Goal: Transaction & Acquisition: Purchase product/service

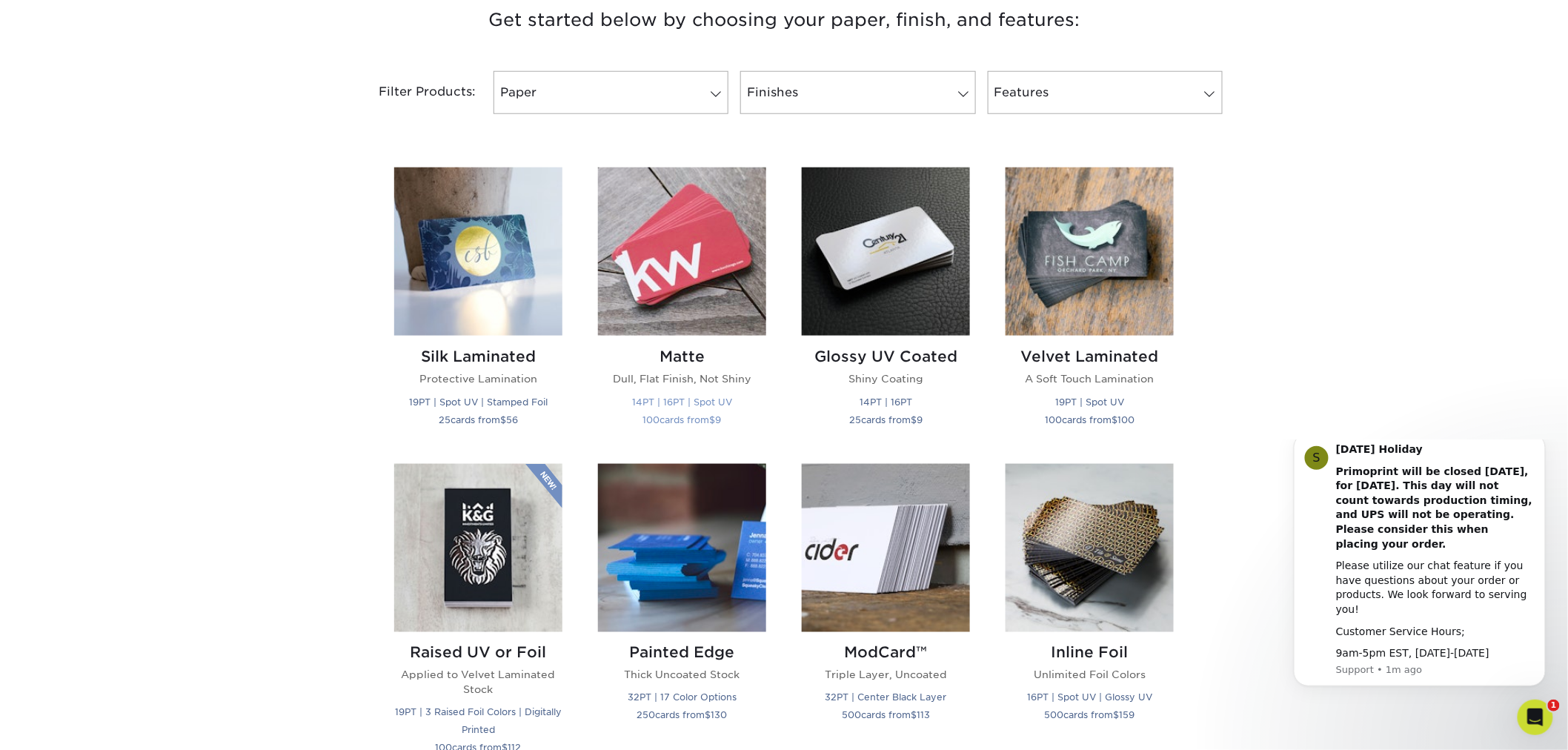
scroll to position [576, 0]
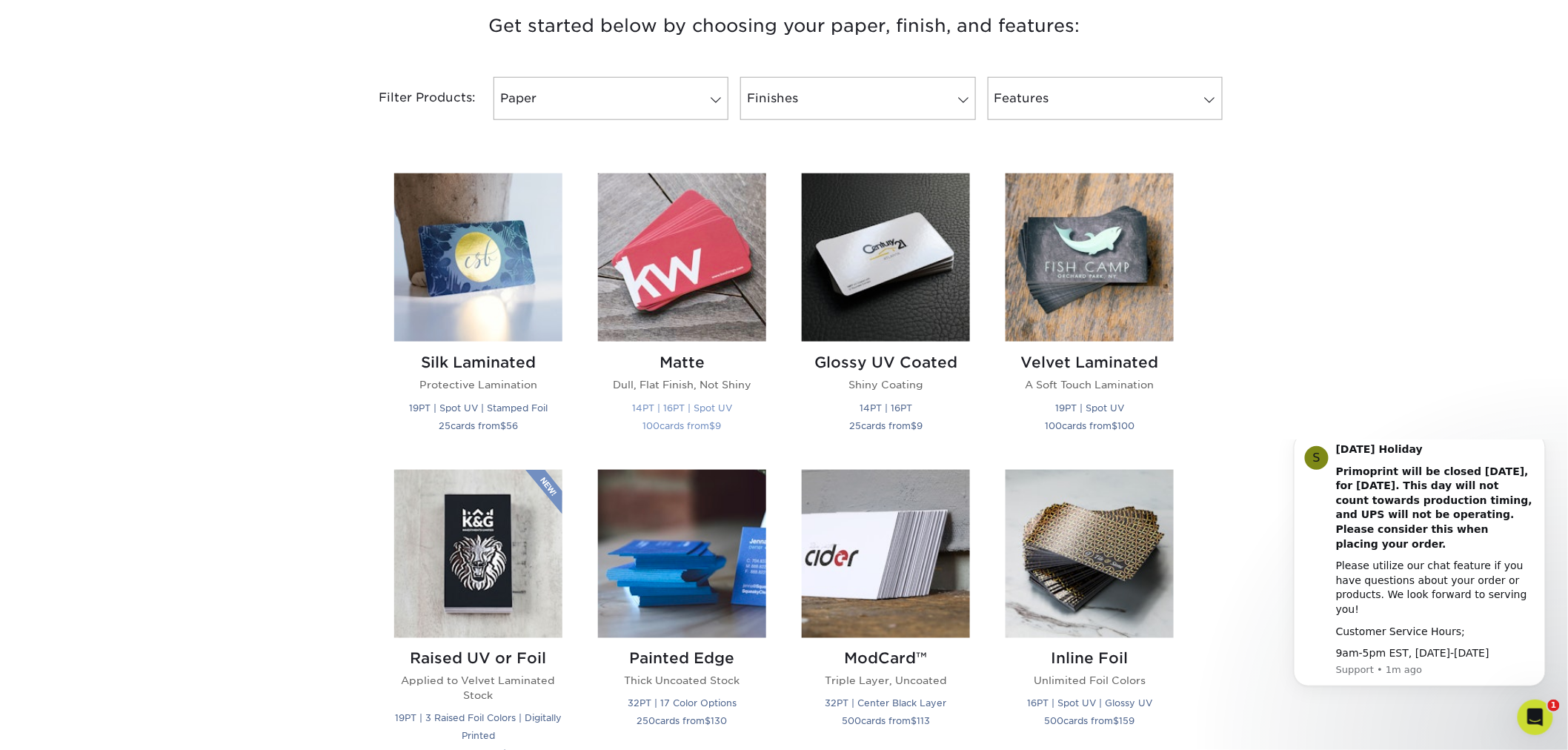
click at [694, 251] on img at bounding box center [682, 257] width 168 height 168
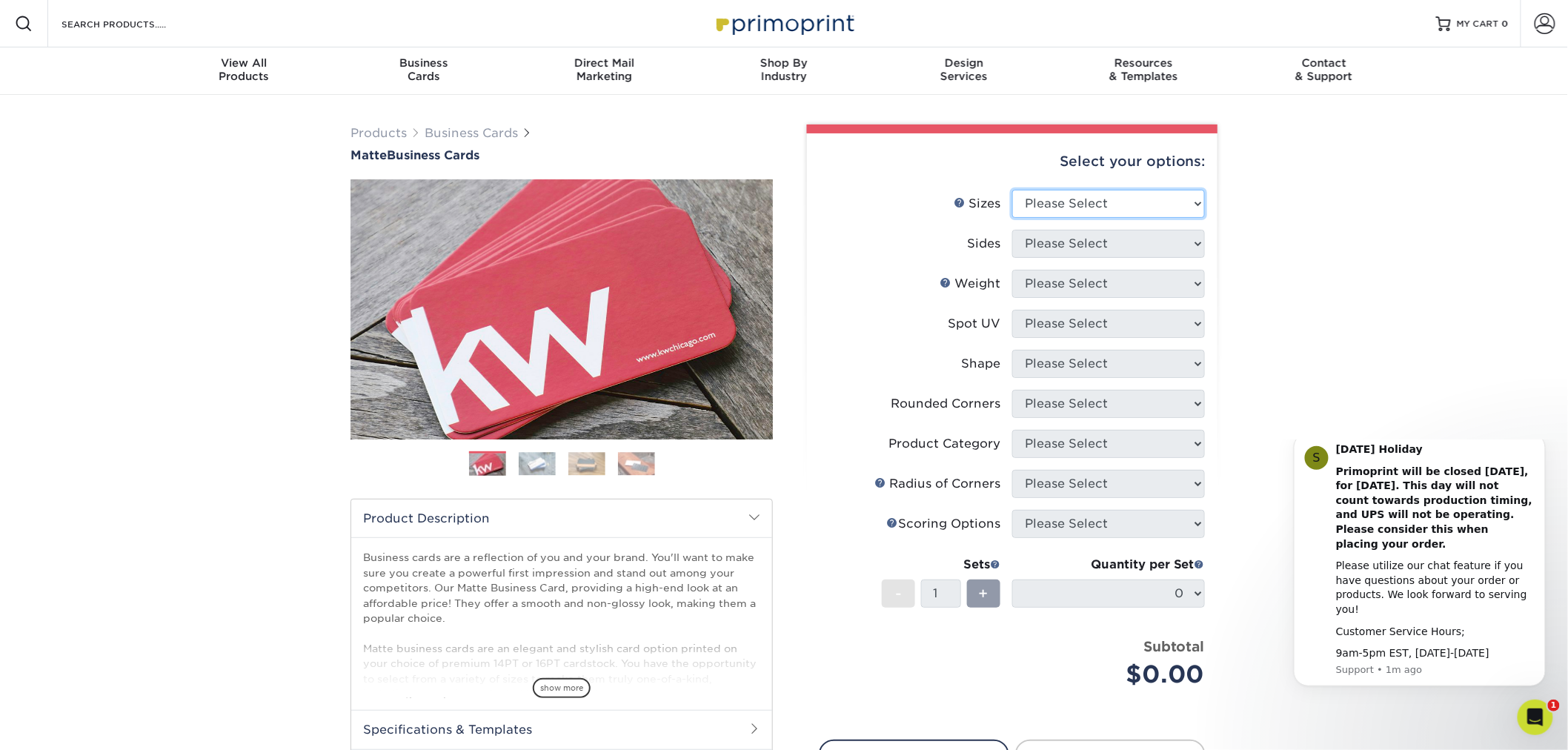
click at [1138, 205] on select "Please Select 1.5" x 3.5" - Mini 1.75" x 3.5" - Mini 2" x 2" - Square 2" x 3" -…" at bounding box center [1109, 204] width 193 height 28
select select "2.00x3.50"
click at [1012, 190] on select "Please Select 1.5" x 3.5" - Mini 1.75" x 3.5" - Mini 2" x 2" - Square 2" x 3" -…" at bounding box center [1109, 204] width 193 height 28
click at [1152, 256] on select "Please Select Print Both Sides Print Front Only" at bounding box center [1109, 244] width 193 height 28
select select "13abbda7-1d64-4f25-8bb2-c179b224825d"
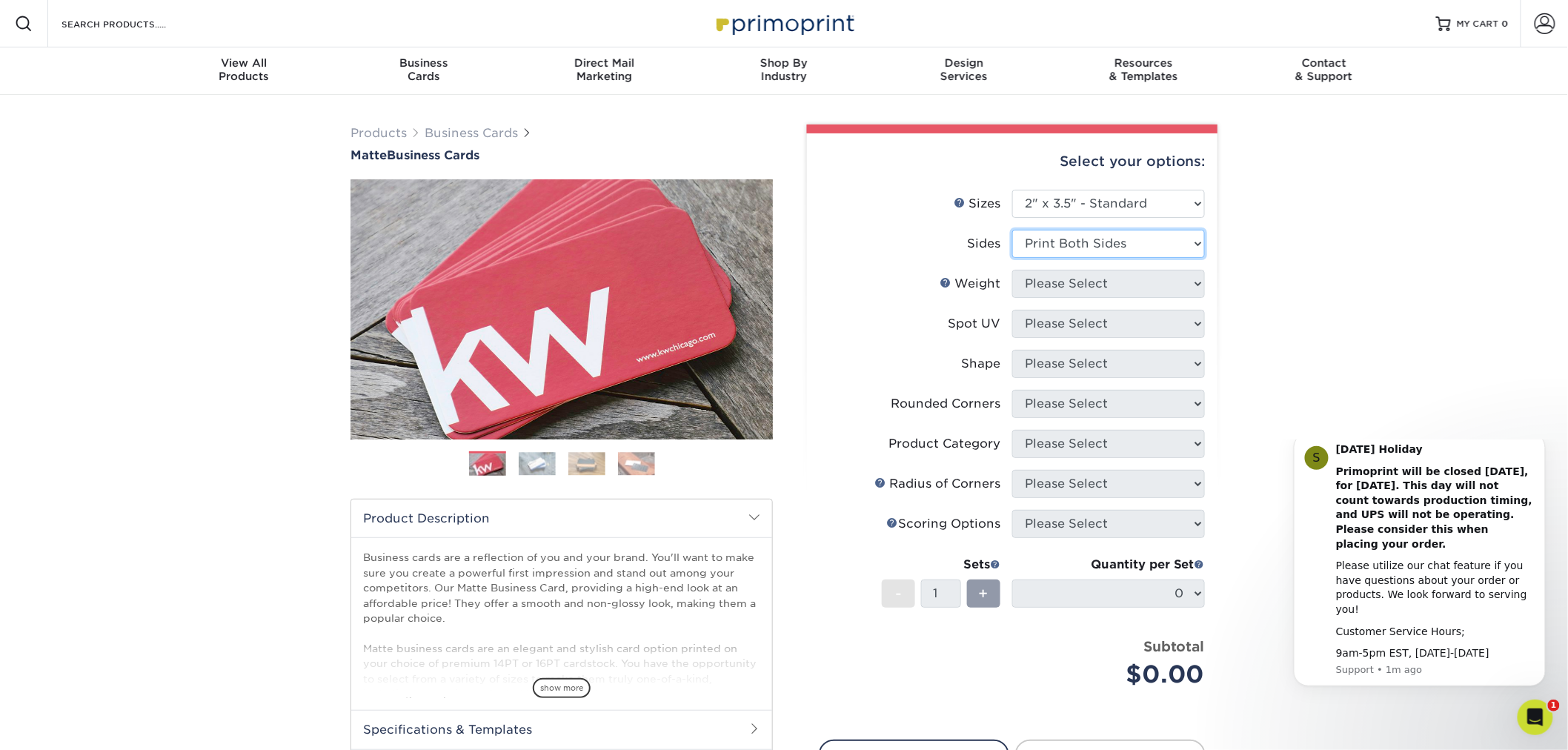
click at [1012, 230] on select "Please Select Print Both Sides Print Front Only" at bounding box center [1109, 244] width 193 height 28
click at [1132, 286] on select "Please Select 16PT 14PT" at bounding box center [1109, 284] width 193 height 28
click at [1012, 270] on select "Please Select 16PT 14PT" at bounding box center [1109, 284] width 193 height 28
click at [1054, 283] on select "Please Select 16PT 14PT" at bounding box center [1109, 284] width 193 height 28
click at [1012, 270] on select "Please Select 16PT 14PT" at bounding box center [1109, 284] width 193 height 28
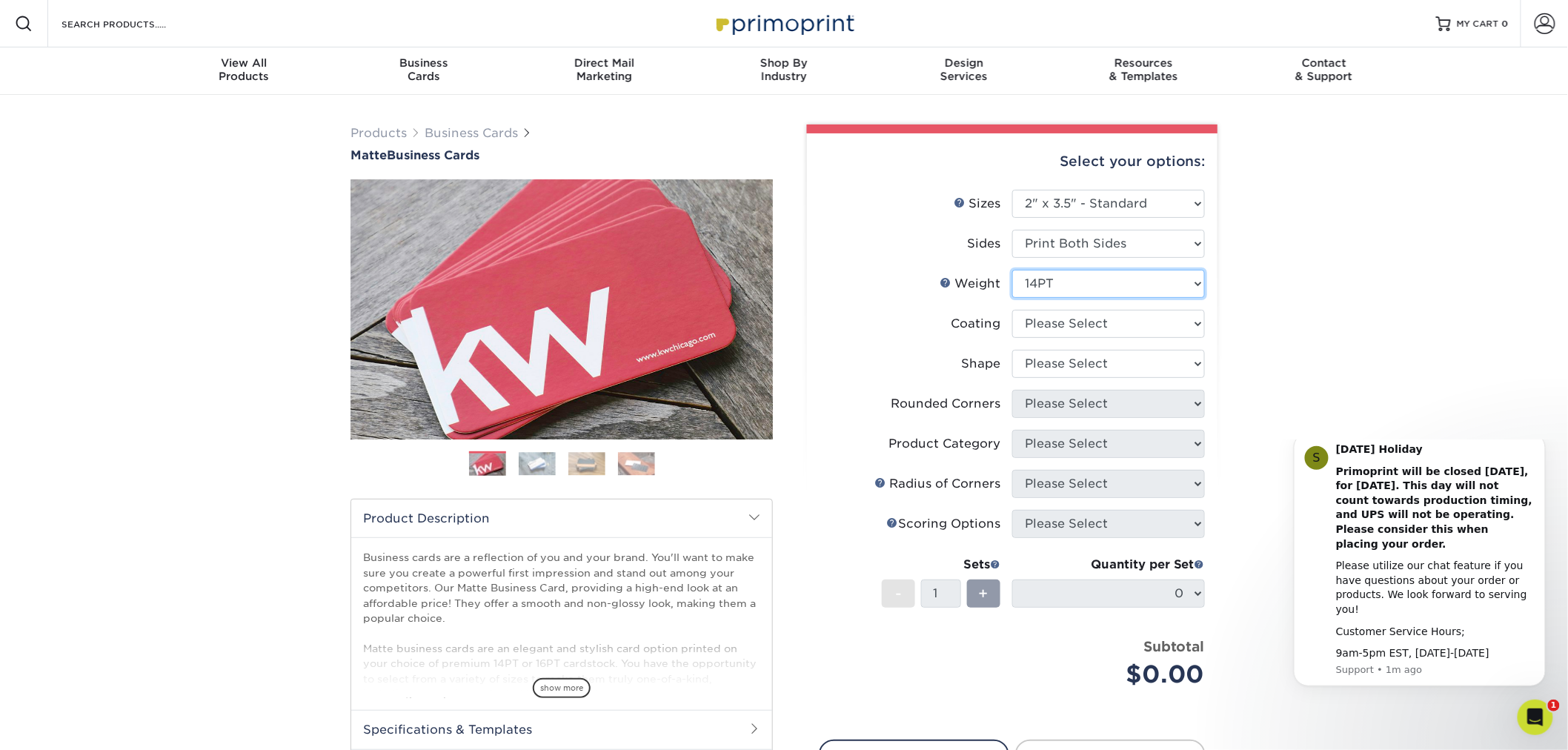
click at [1050, 286] on select "Please Select 16PT 14PT" at bounding box center [1109, 284] width 193 height 28
click at [1012, 270] on select "Please Select 16PT 14PT" at bounding box center [1109, 284] width 193 height 28
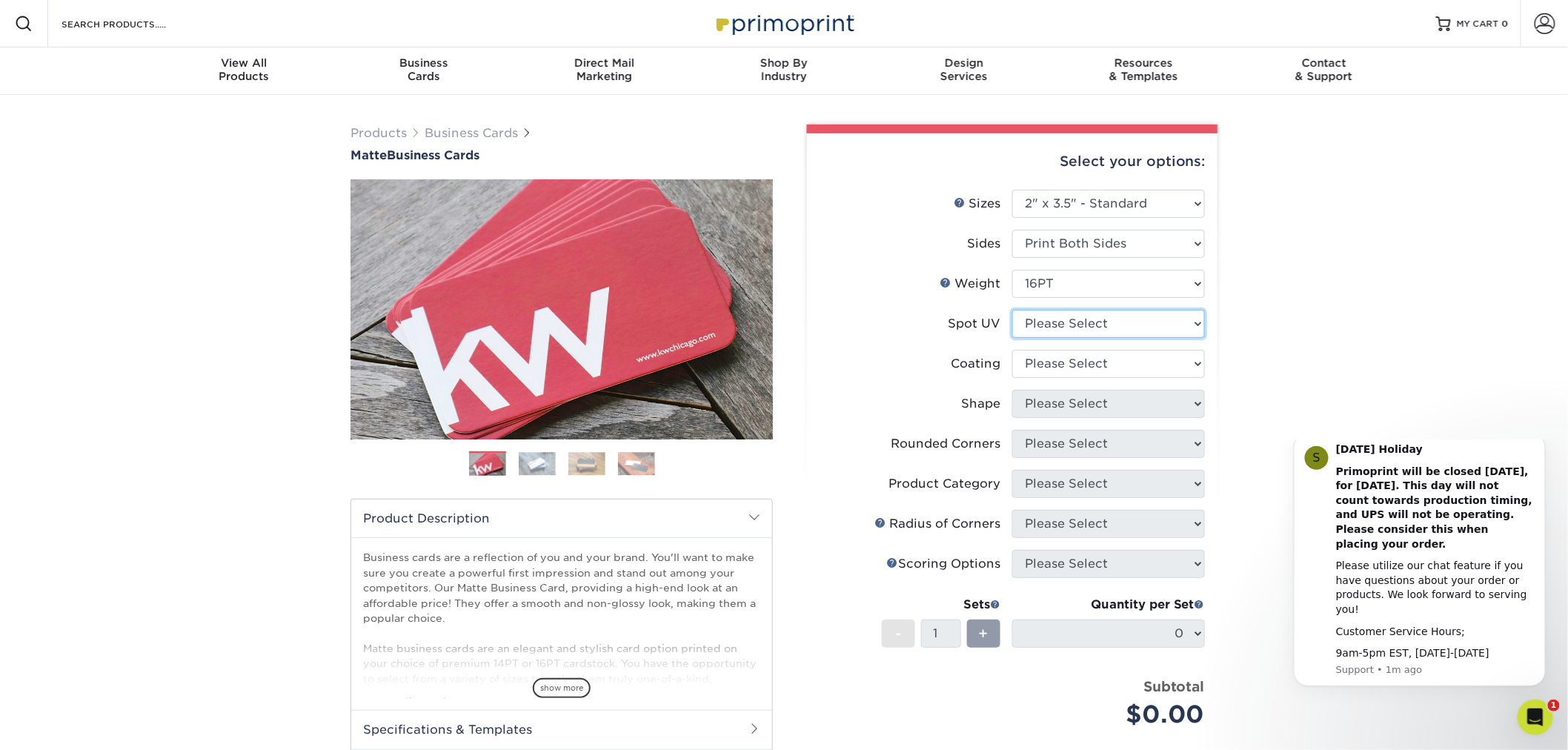
click at [1057, 331] on select "Please Select No Spot UV Front and Back (Both Sides) Front Only Back Only" at bounding box center [1109, 323] width 193 height 28
click at [1054, 283] on select "Please Select 16PT 14PT" at bounding box center [1109, 284] width 193 height 28
click at [1051, 286] on select "Please Select 16PT 14PT" at bounding box center [1109, 284] width 193 height 28
click at [1012, 270] on select "Please Select 16PT 14PT" at bounding box center [1109, 284] width 193 height 28
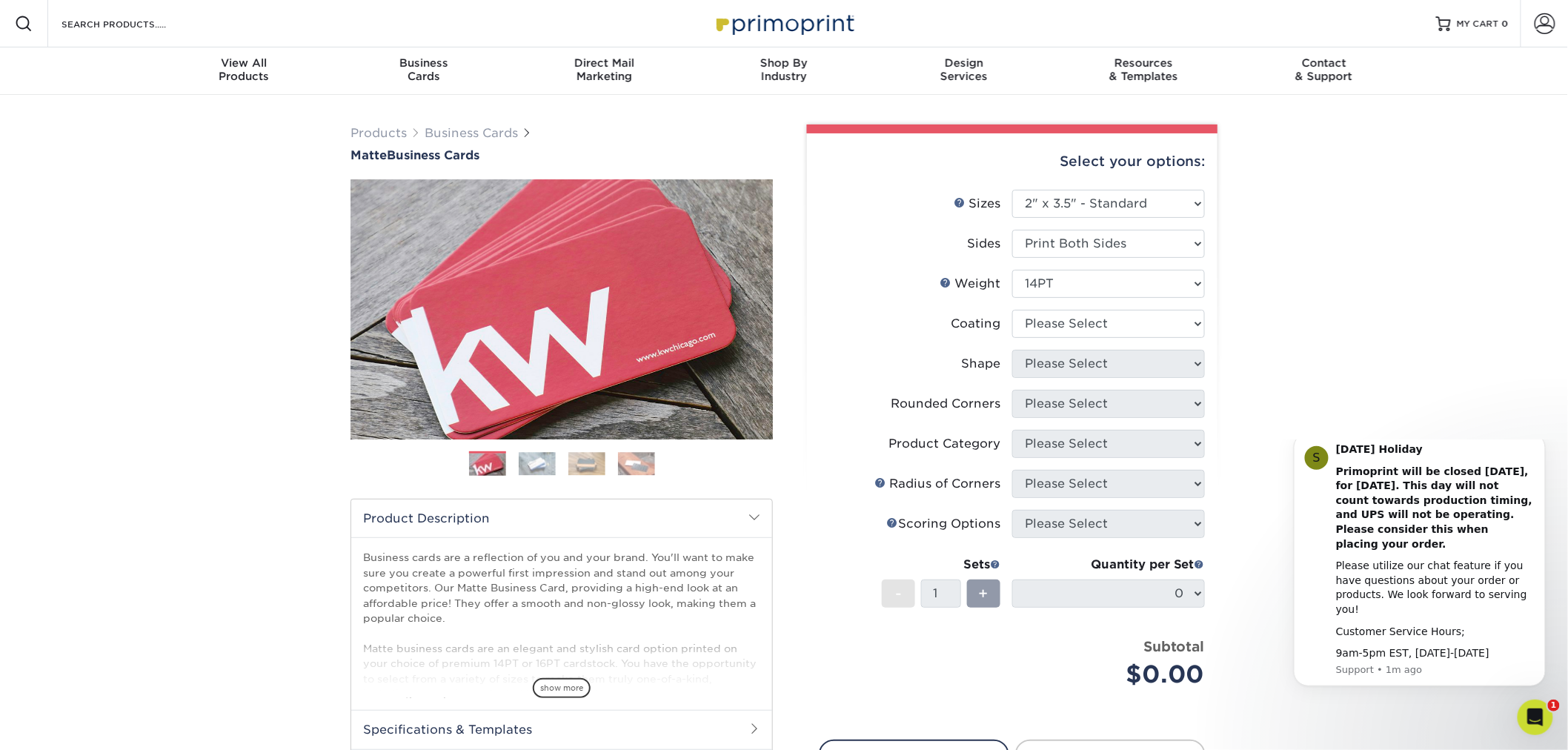
click at [1064, 267] on li "Sides Please Select Print Both Sides Print Front Only" at bounding box center [1012, 250] width 385 height 40
click at [1054, 280] on select "Please Select 16PT 14PT" at bounding box center [1109, 284] width 193 height 28
select select "16PT"
click at [1012, 270] on select "Please Select 16PT 14PT" at bounding box center [1109, 284] width 193 height 28
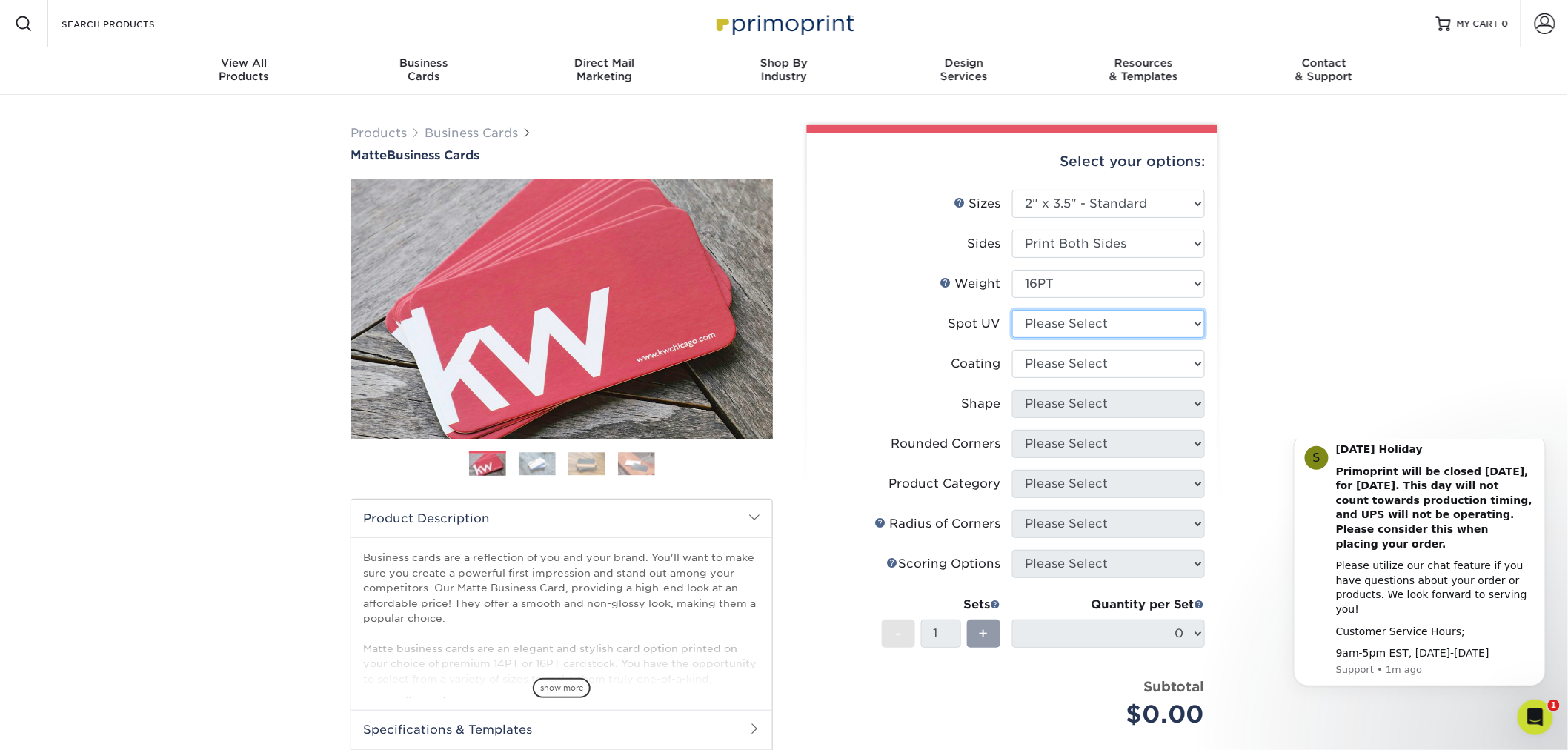
click at [1058, 320] on select "Please Select No Spot UV Front and Back (Both Sides) Front Only Back Only" at bounding box center [1109, 323] width 193 height 28
select select "3"
click at [1012, 309] on select "Please Select No Spot UV Front and Back (Both Sides) Front Only Back Only" at bounding box center [1109, 323] width 193 height 28
click at [1103, 359] on select at bounding box center [1109, 364] width 193 height 28
select select "121bb7b5-3b4d-429f-bd8d-bbf80e953313"
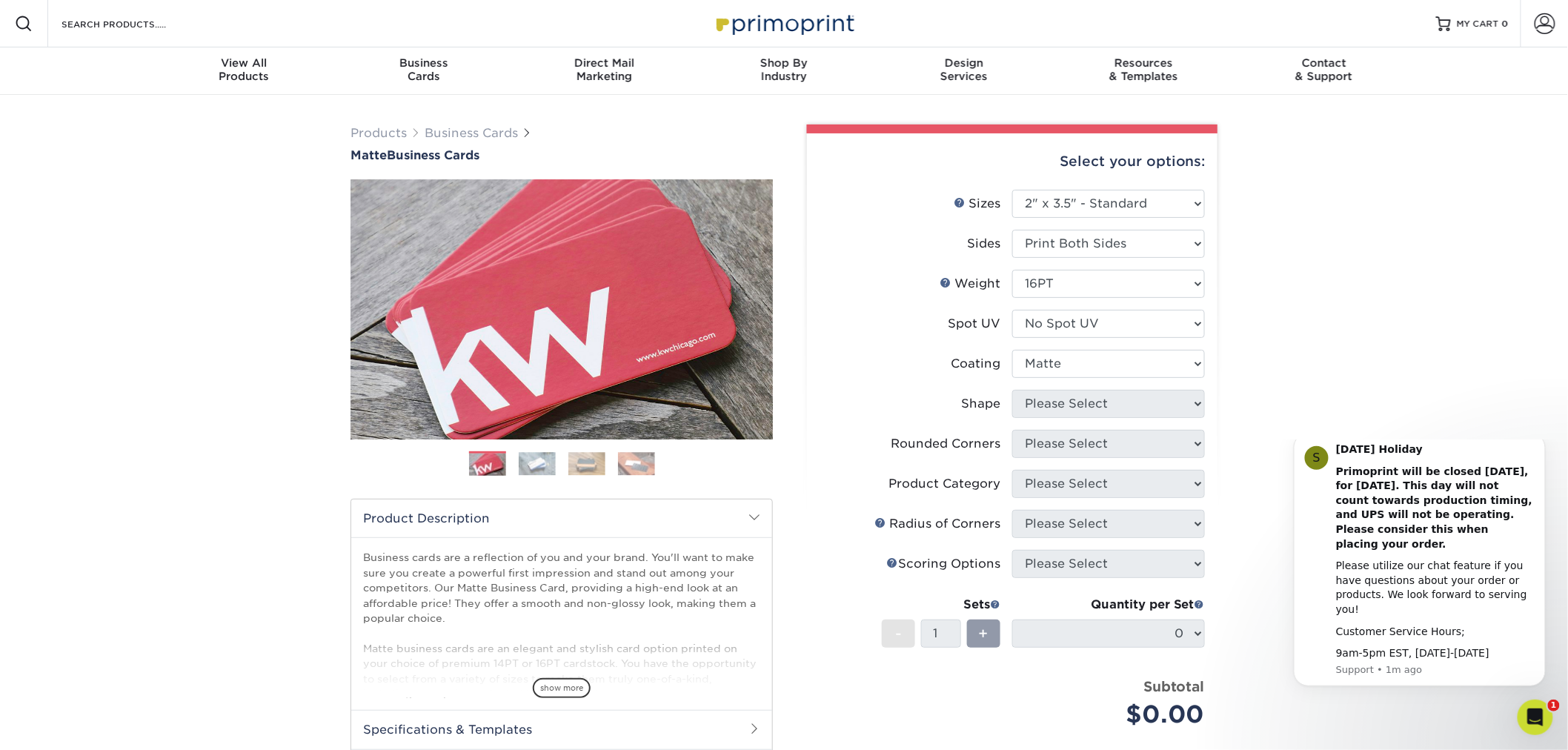
click at [1012, 349] on select at bounding box center [1109, 364] width 193 height 28
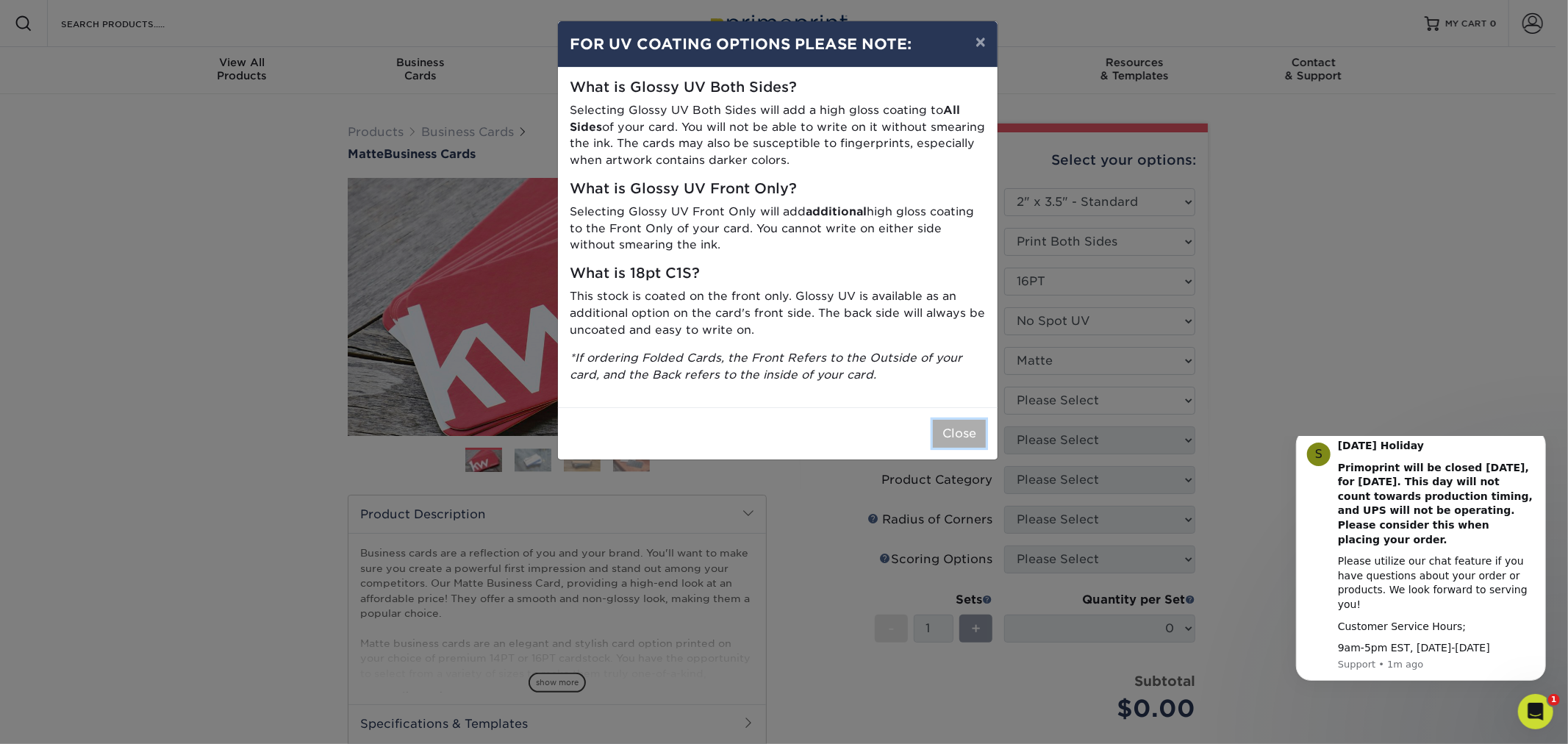
click at [956, 435] on button "Close" at bounding box center [959, 433] width 53 height 28
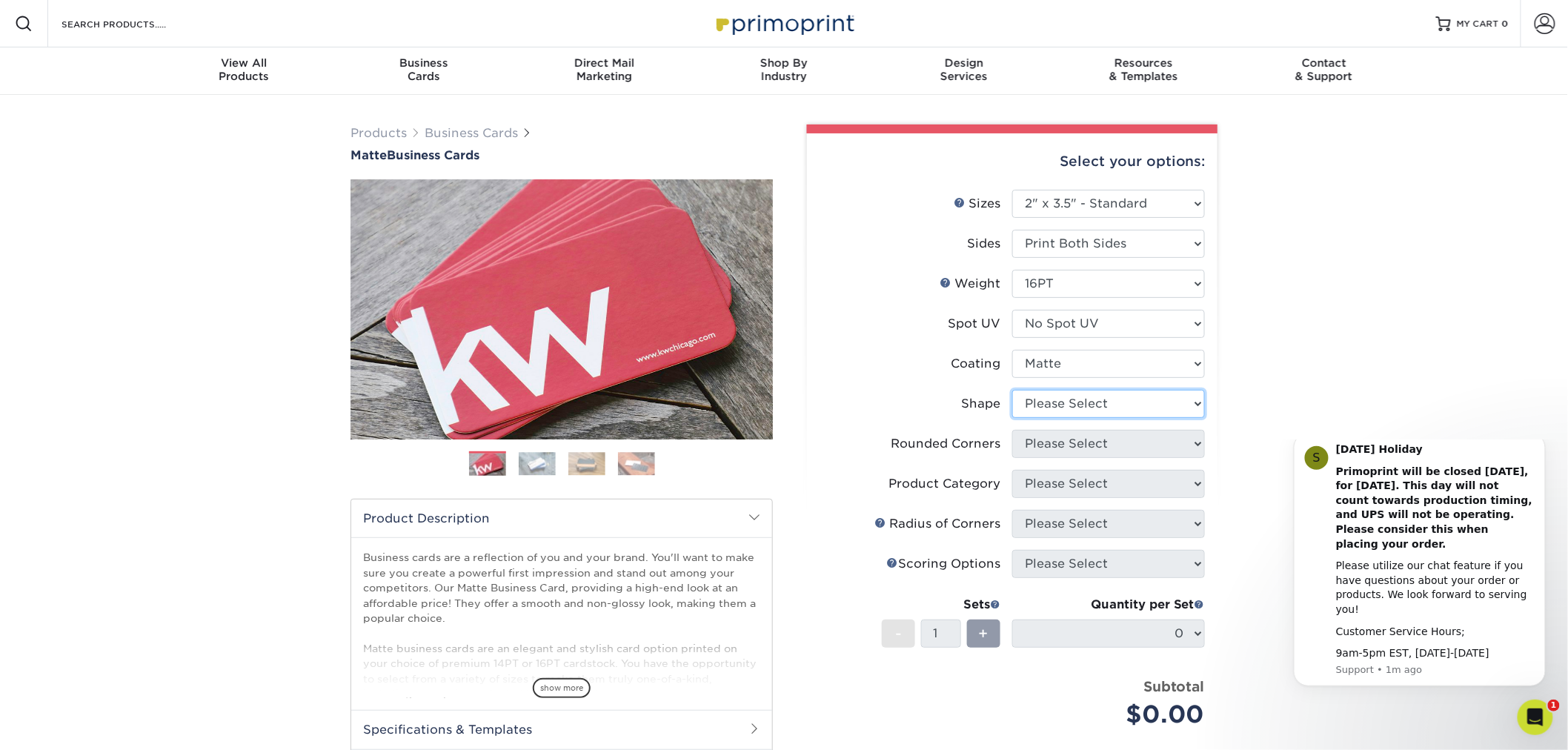
click at [1053, 398] on select "Please Select Standard Oval" at bounding box center [1109, 404] width 193 height 28
select select "standard"
click at [1012, 389] on select "Please Select Standard Oval" at bounding box center [1109, 404] width 193 height 28
click at [1083, 441] on select "Please Select Yes - Round 2 Corners Yes - Round 4 Corners No" at bounding box center [1109, 444] width 193 height 28
select select "7672df9e-0e0a-464d-8e1f-920c575e4da3"
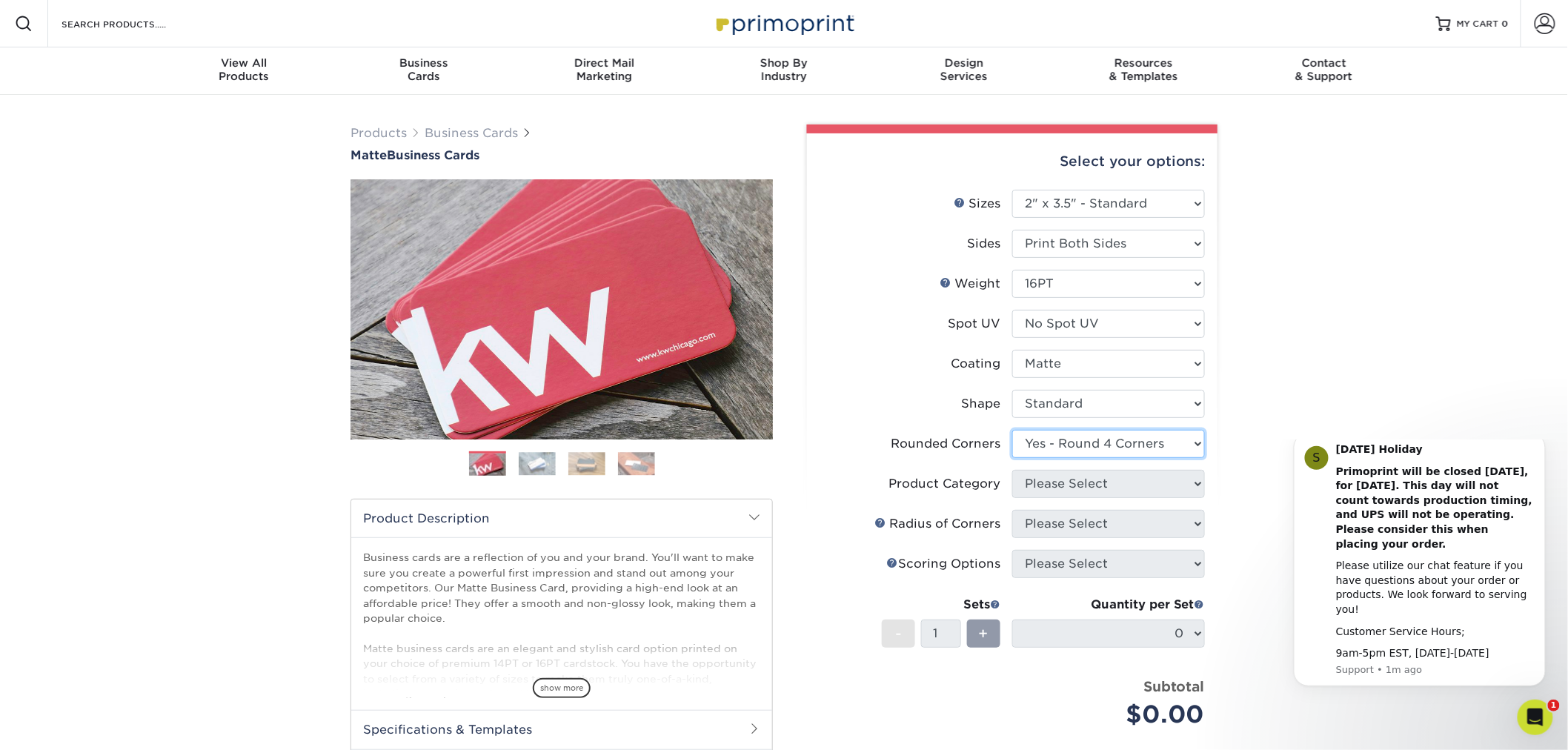
click at [1012, 430] on select "Please Select Yes - Round 2 Corners Yes - Round 4 Corners No" at bounding box center [1109, 444] width 193 height 28
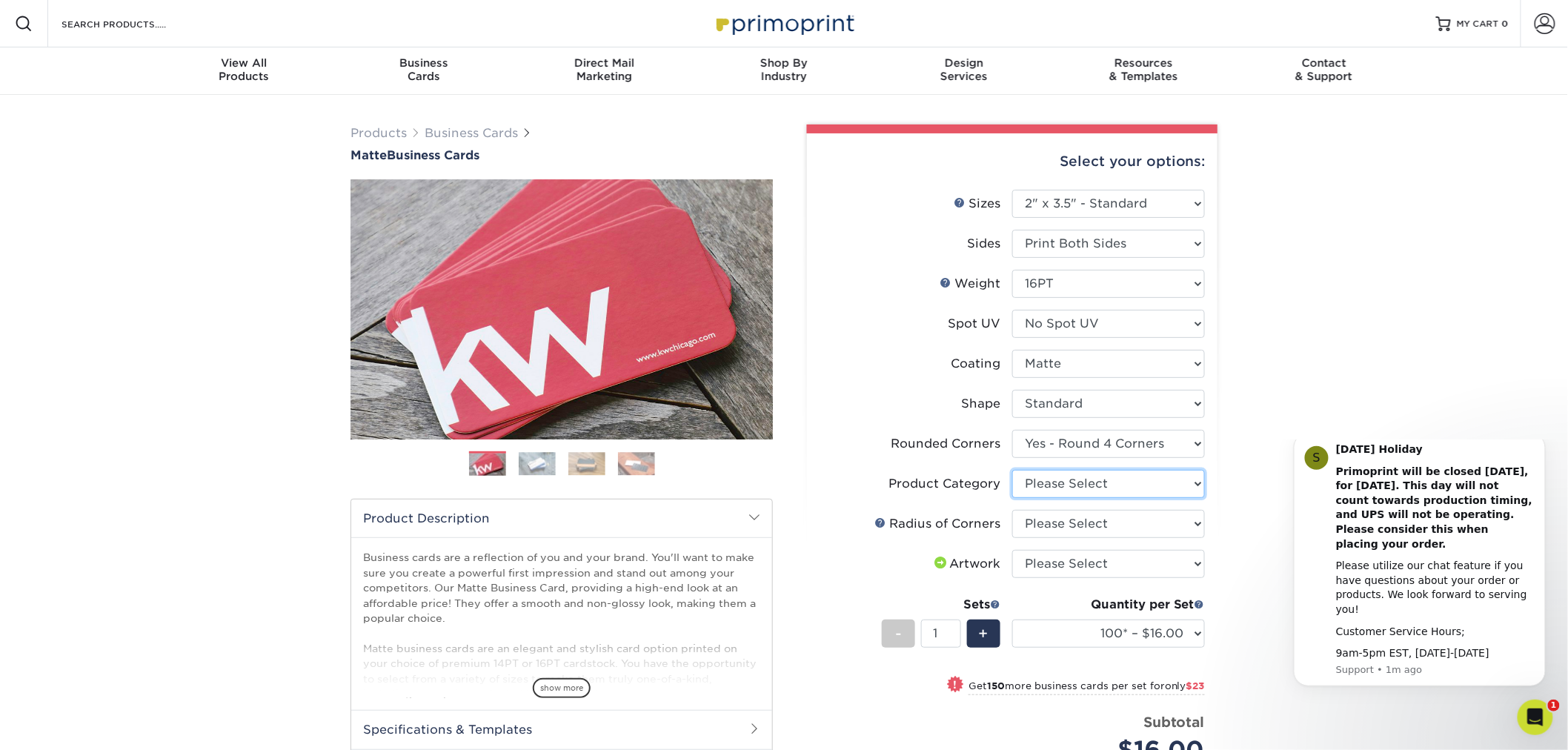
click at [1171, 490] on select "Please Select Business Cards" at bounding box center [1109, 484] width 193 height 28
select select "3b5148f1-0588-4f88-a218-97bcfdce65c1"
click at [1012, 470] on select "Please Select Business Cards" at bounding box center [1109, 484] width 193 height 28
click at [1149, 522] on select "Please Select Rounded 1/8" Rounded 1/4"" at bounding box center [1109, 524] width 193 height 28
select select "589680c7-ee9a-431b-9d12-d7aeb1386a97"
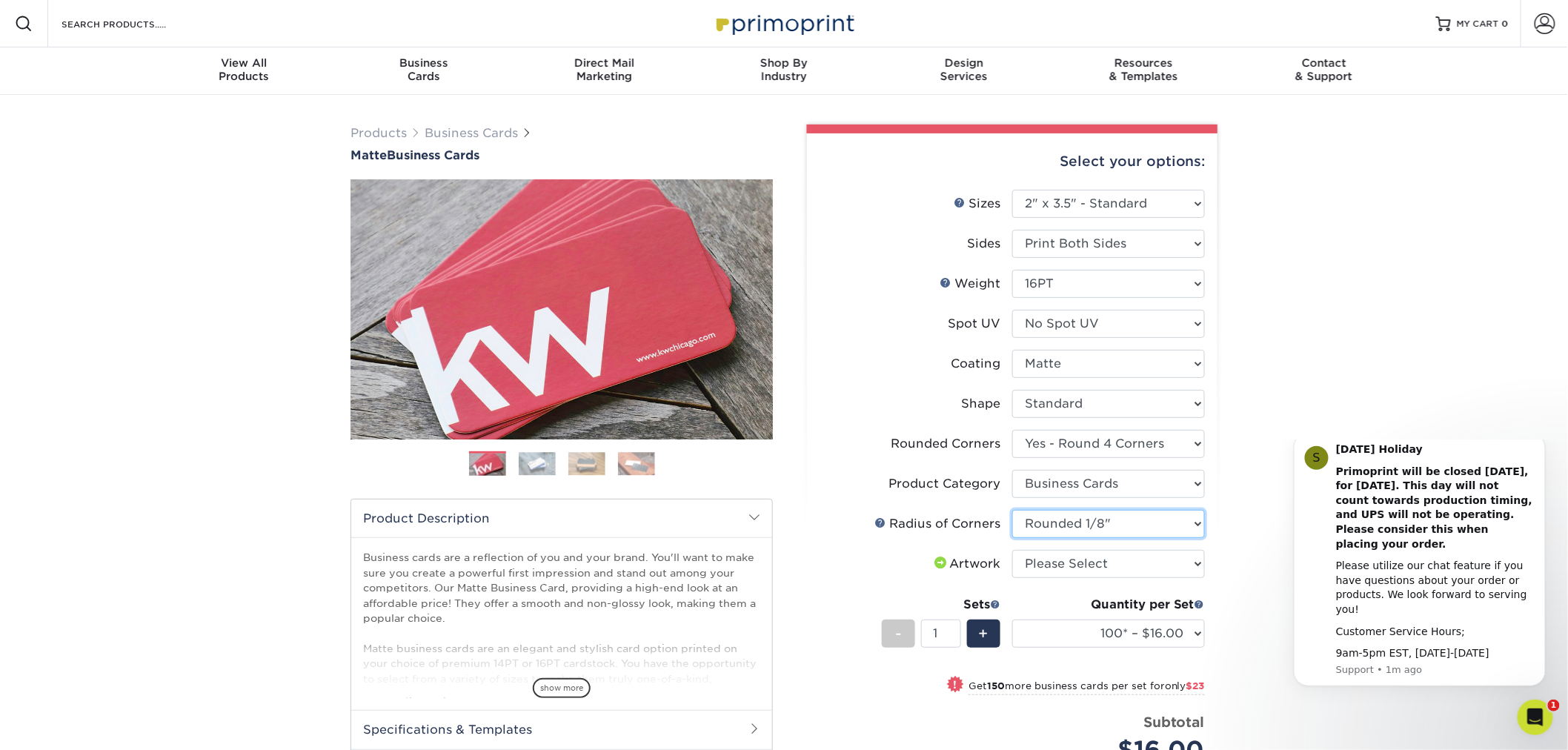
click at [1012, 510] on select "Please Select Rounded 1/8" Rounded 1/4"" at bounding box center [1109, 524] width 193 height 28
click at [1129, 564] on select "Please Select I will upload files I need a design - $100" at bounding box center [1109, 564] width 193 height 28
select select "upload"
click at [1012, 550] on select "Please Select I will upload files I need a design - $100" at bounding box center [1109, 564] width 193 height 28
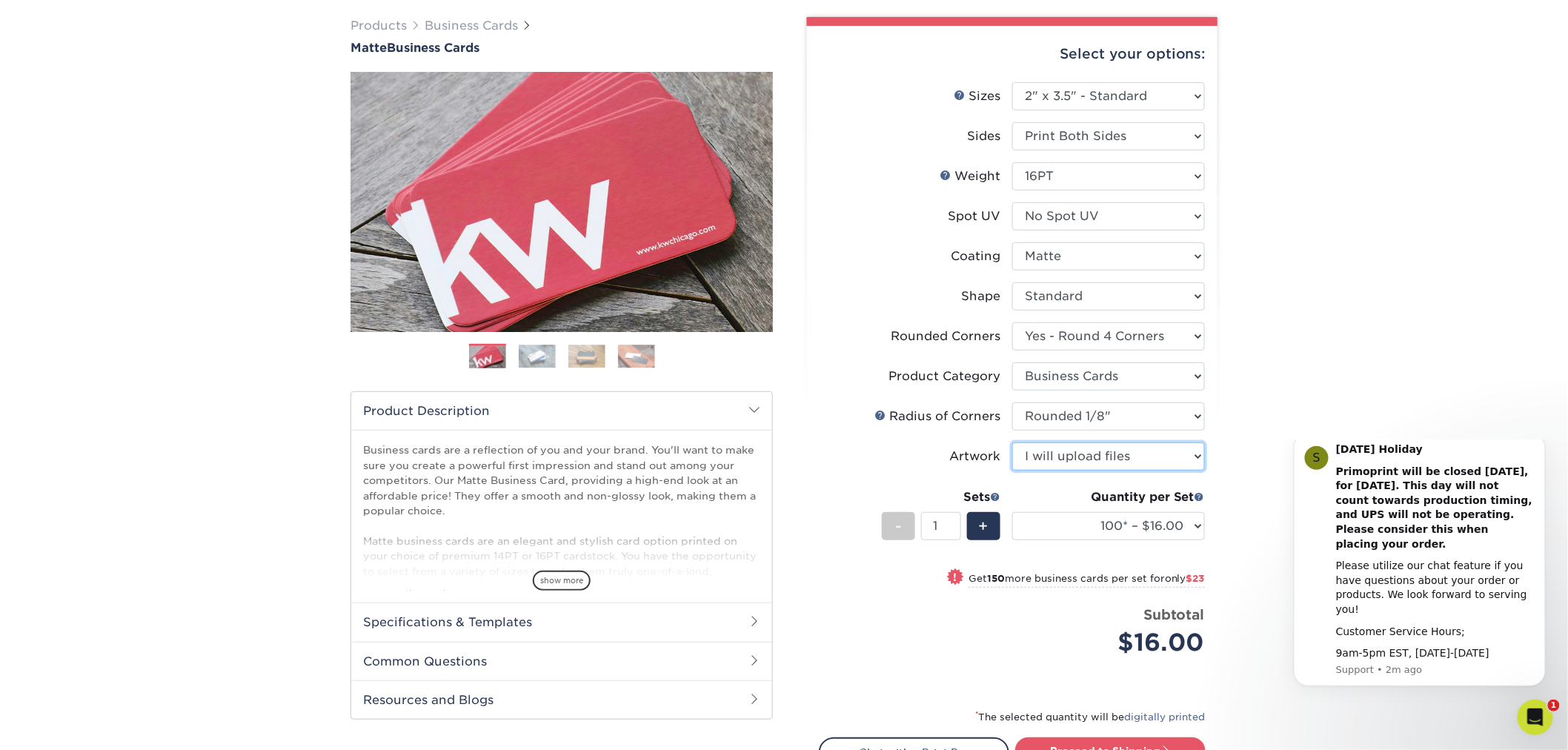
scroll to position [165, 0]
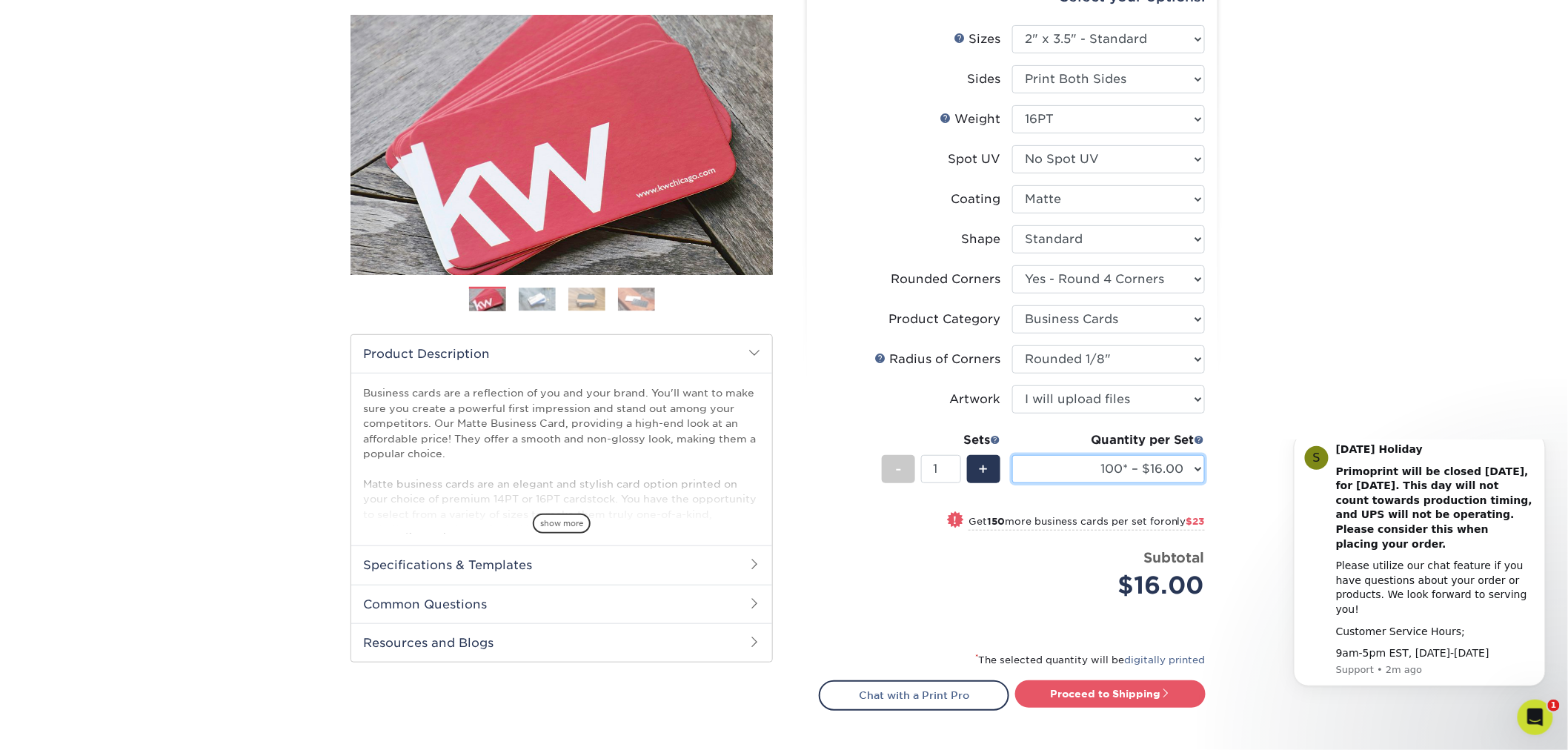
click at [1167, 462] on select "100* – $16.00 250* – $39.00 500 – $77.00 1000 – $94.00 2500 – $173.00 5000 – $2…" at bounding box center [1109, 469] width 193 height 28
select select "500 – $77.00"
click at [1012, 455] on select "100* – $16.00 250* – $39.00 500 – $77.00 1000 – $94.00 2500 – $173.00 5000 – $2…" at bounding box center [1109, 469] width 193 height 28
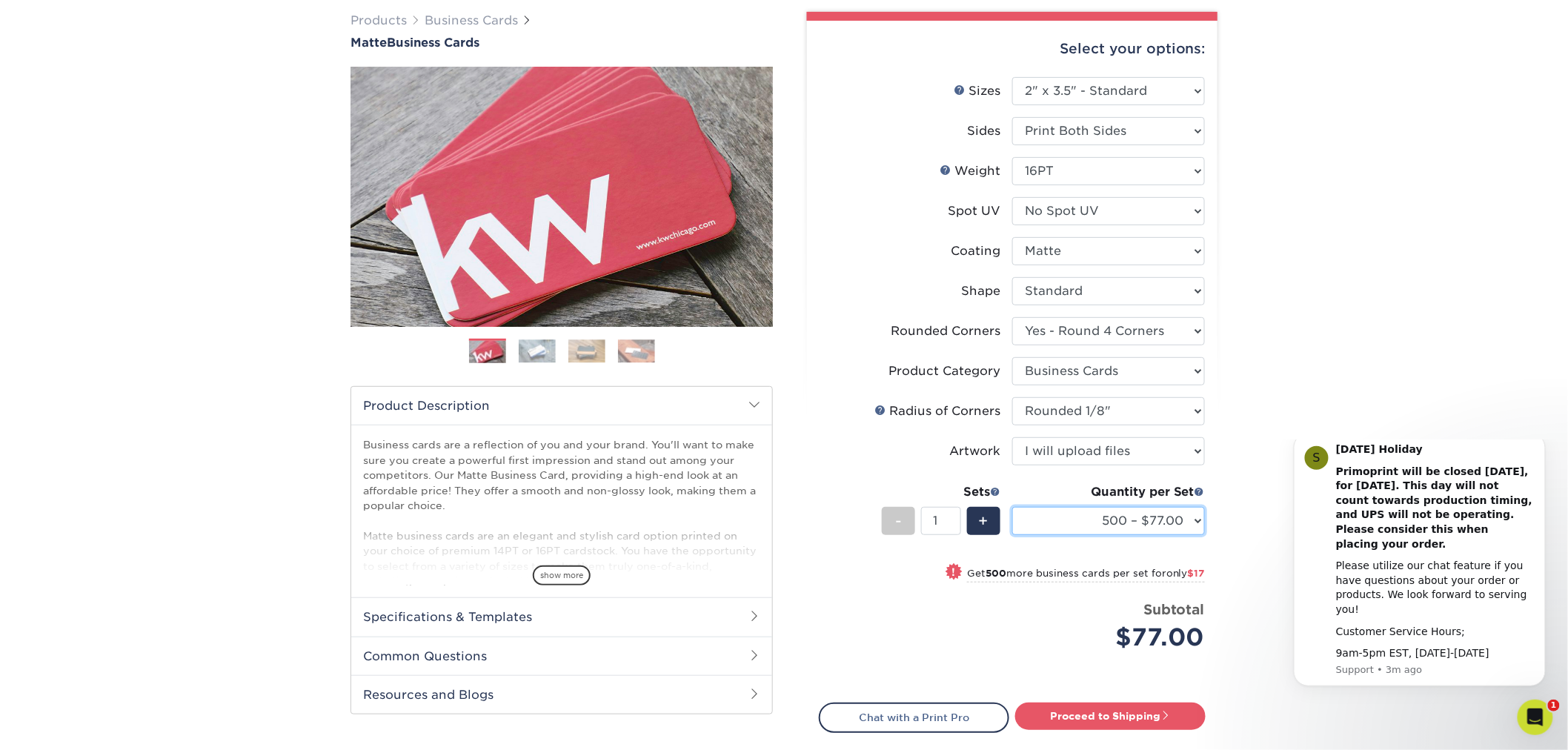
scroll to position [0, 0]
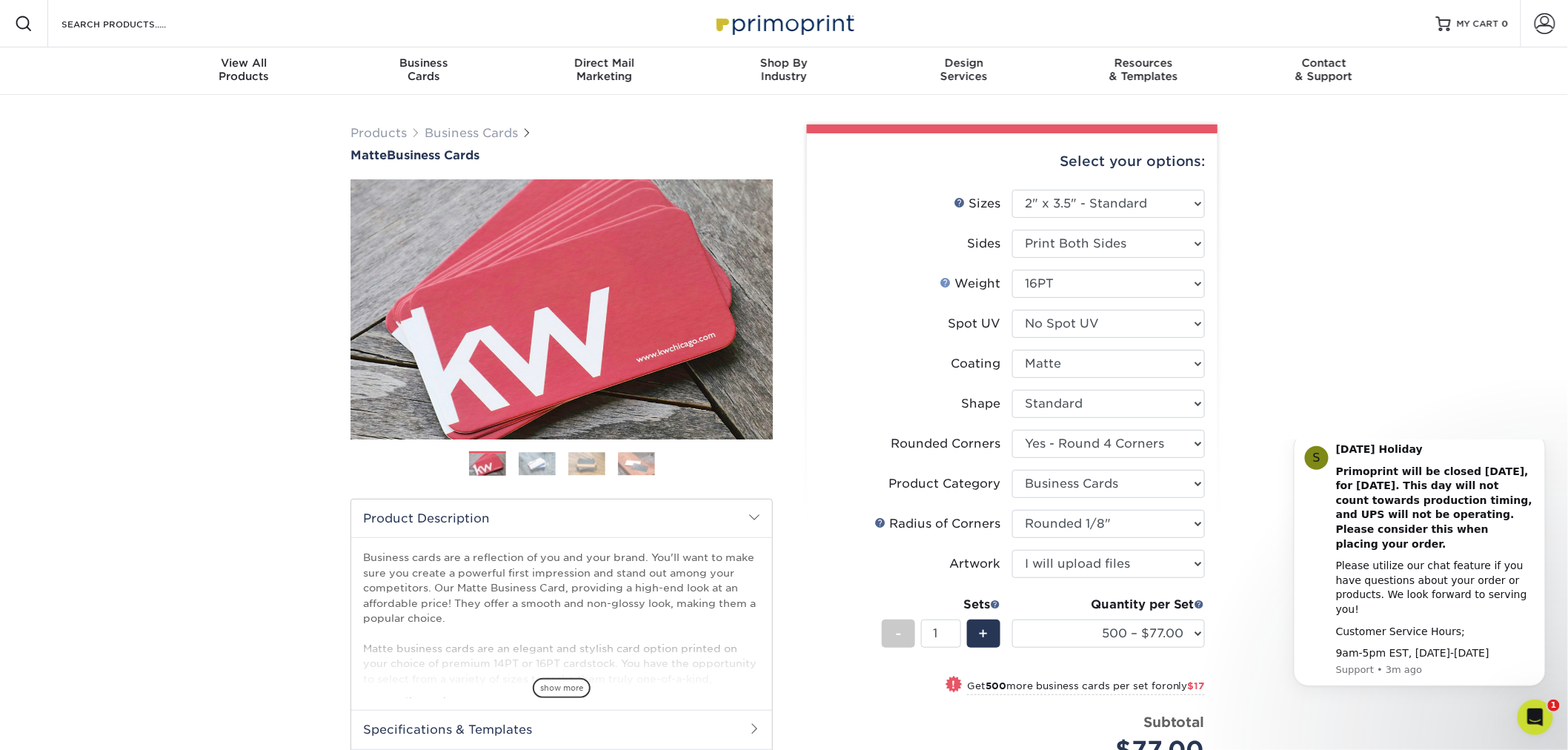
click at [945, 284] on link "Weight Help" at bounding box center [945, 283] width 12 height 12
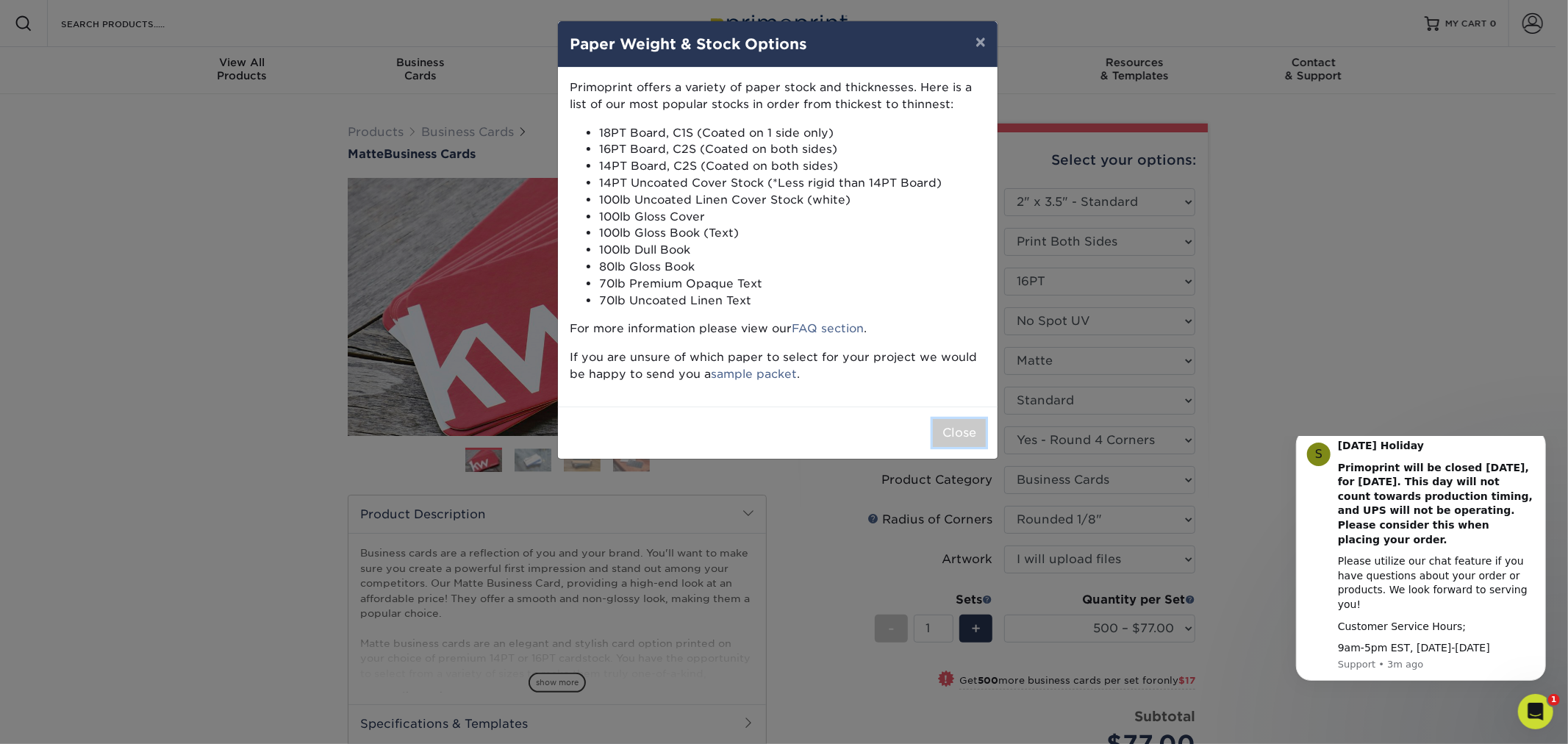
drag, startPoint x: 949, startPoint y: 439, endPoint x: 959, endPoint y: 434, distance: 11.2
click at [950, 438] on button "Close" at bounding box center [959, 433] width 53 height 28
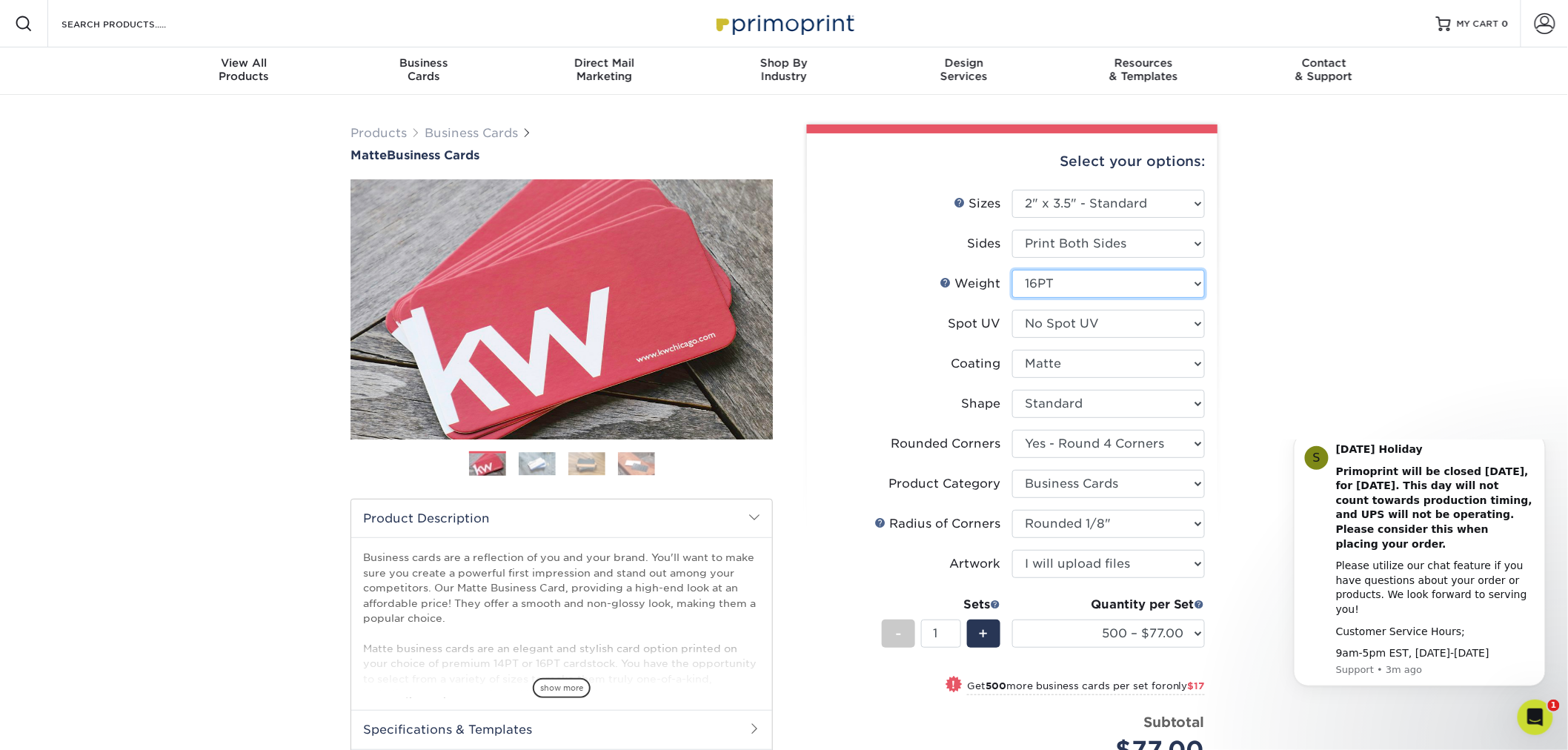
click at [1083, 295] on select "Please Select 16PT 14PT" at bounding box center [1109, 284] width 193 height 28
click at [1080, 293] on select "Please Select 16PT 14PT" at bounding box center [1109, 284] width 193 height 28
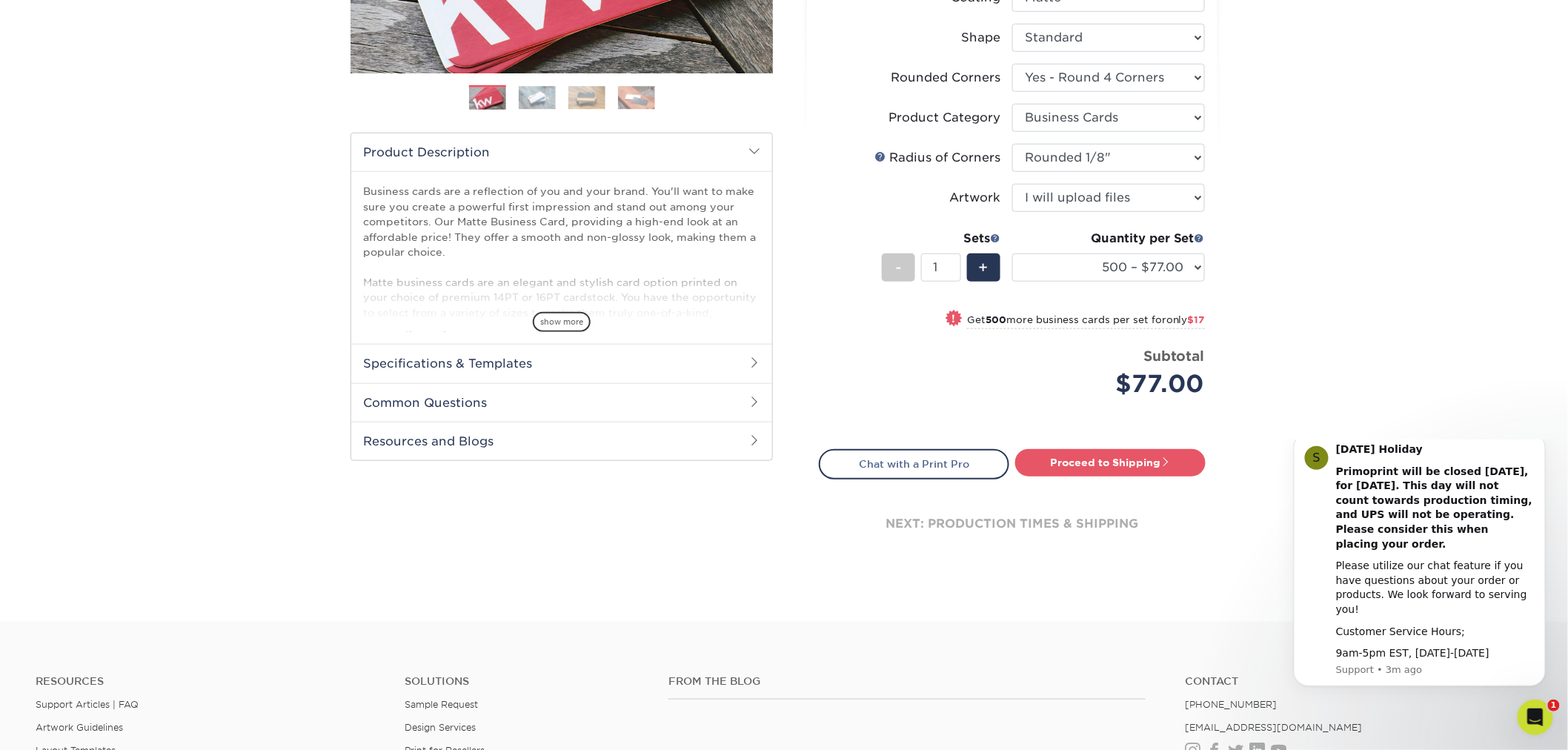
scroll to position [247, 0]
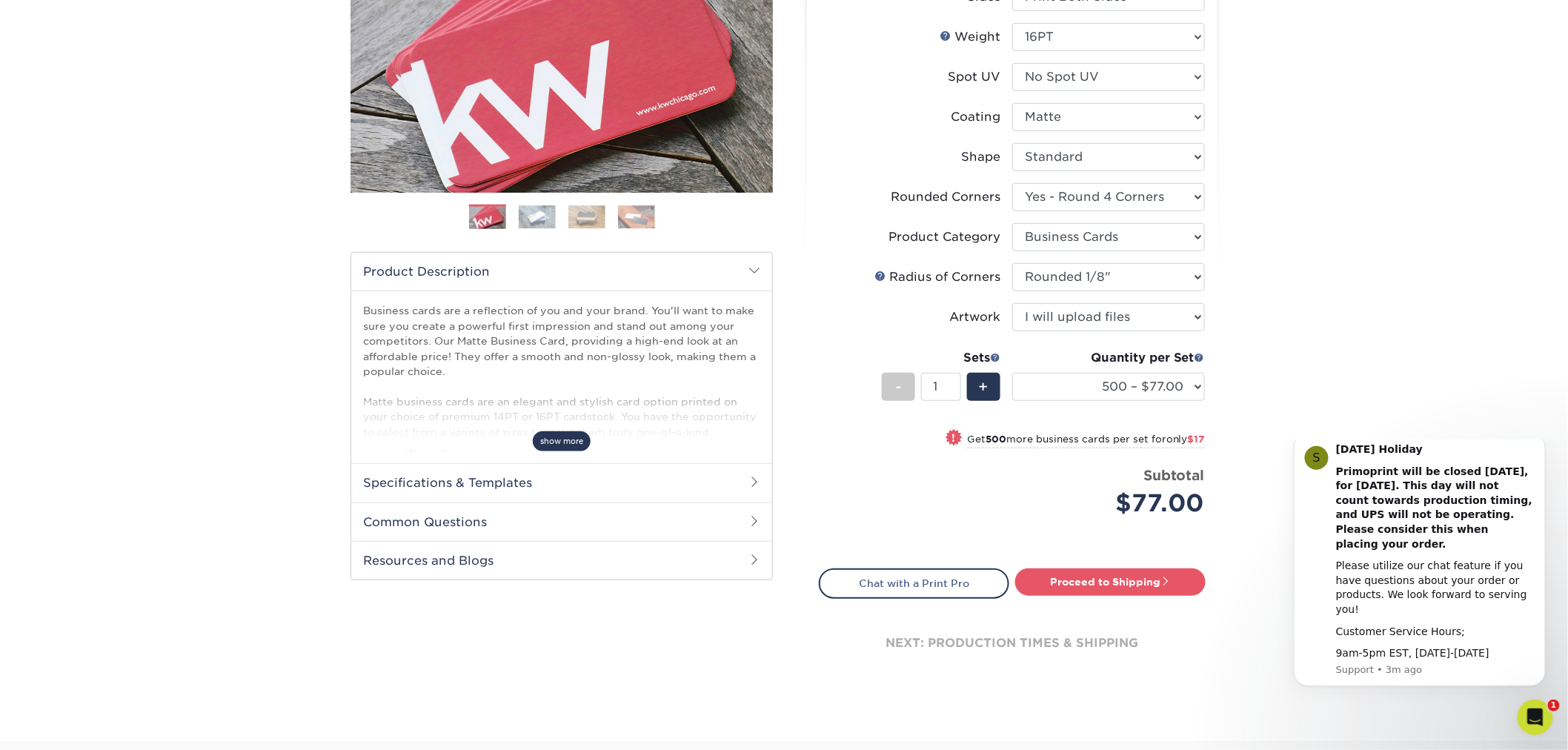
click at [553, 437] on span "show more" at bounding box center [562, 441] width 58 height 20
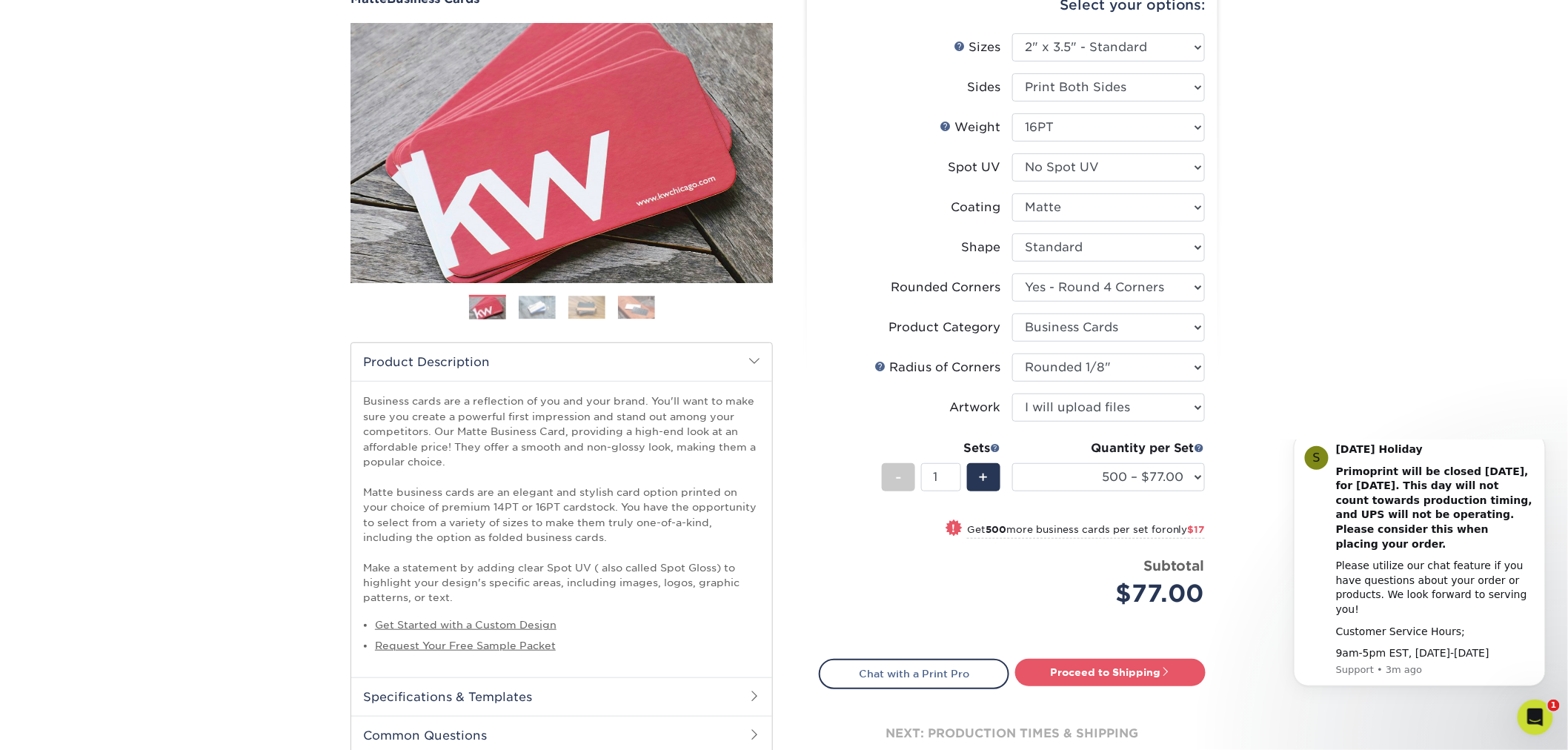
scroll to position [0, 0]
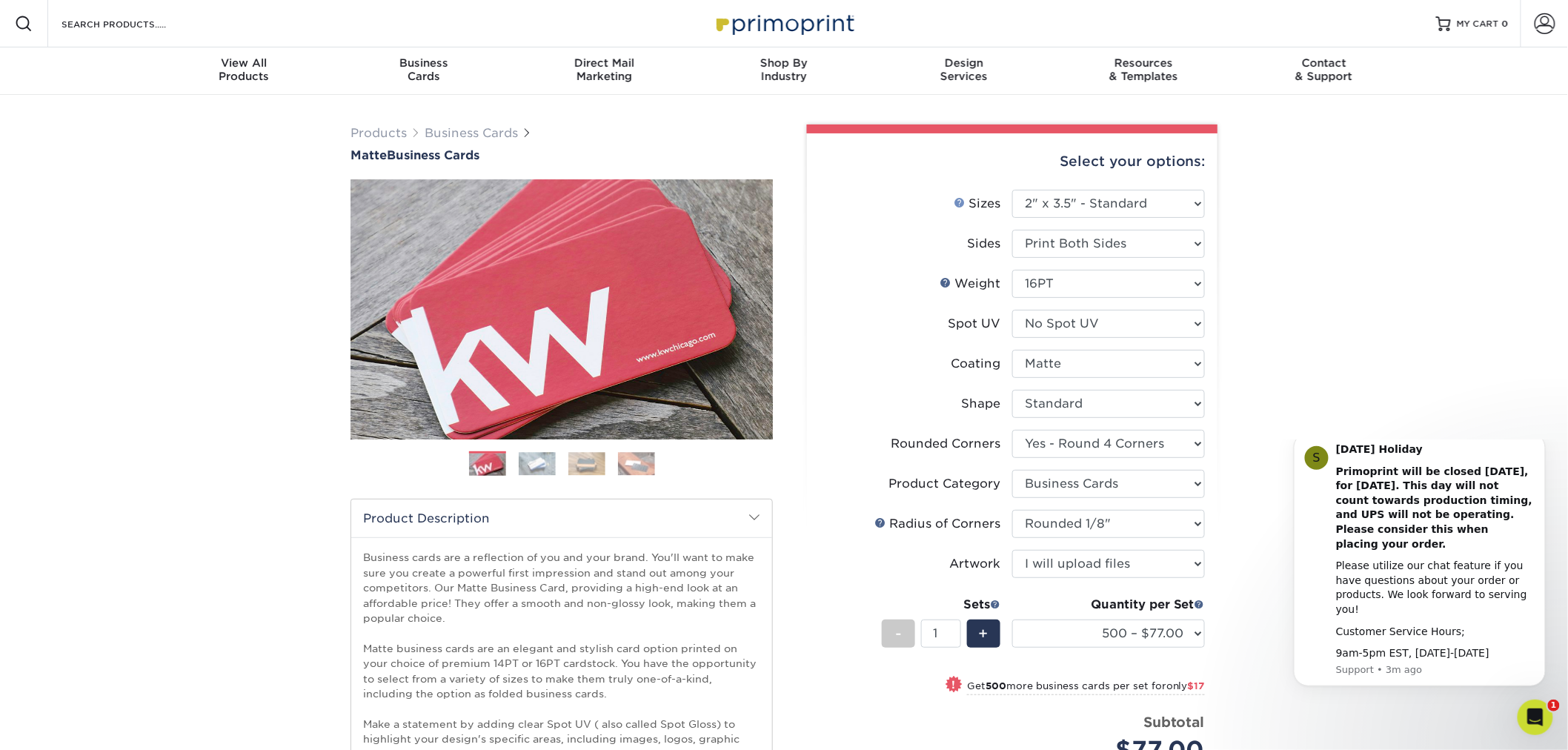
click at [958, 200] on link "Sizes Help" at bounding box center [960, 203] width 12 height 12
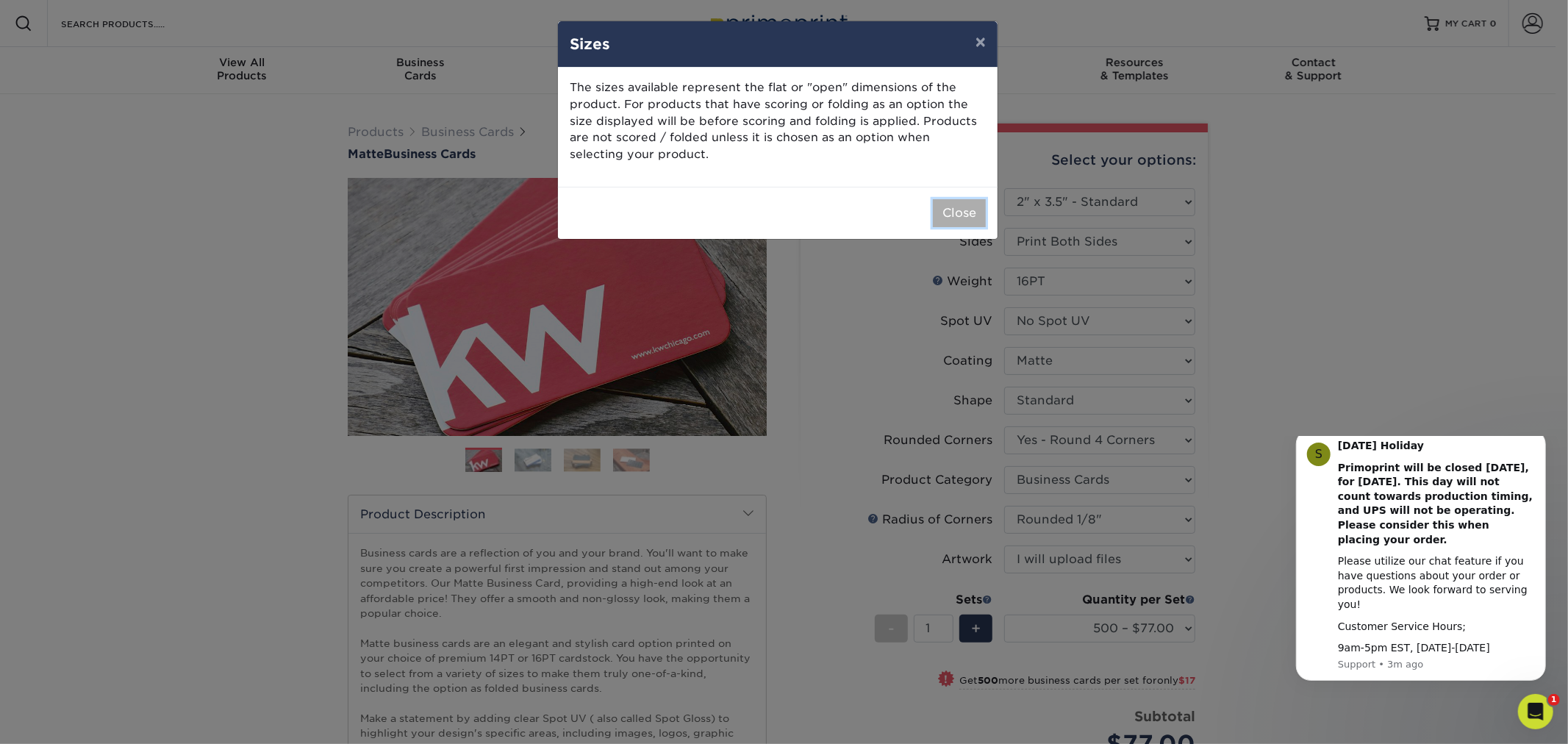
click at [954, 214] on button "Close" at bounding box center [959, 213] width 53 height 28
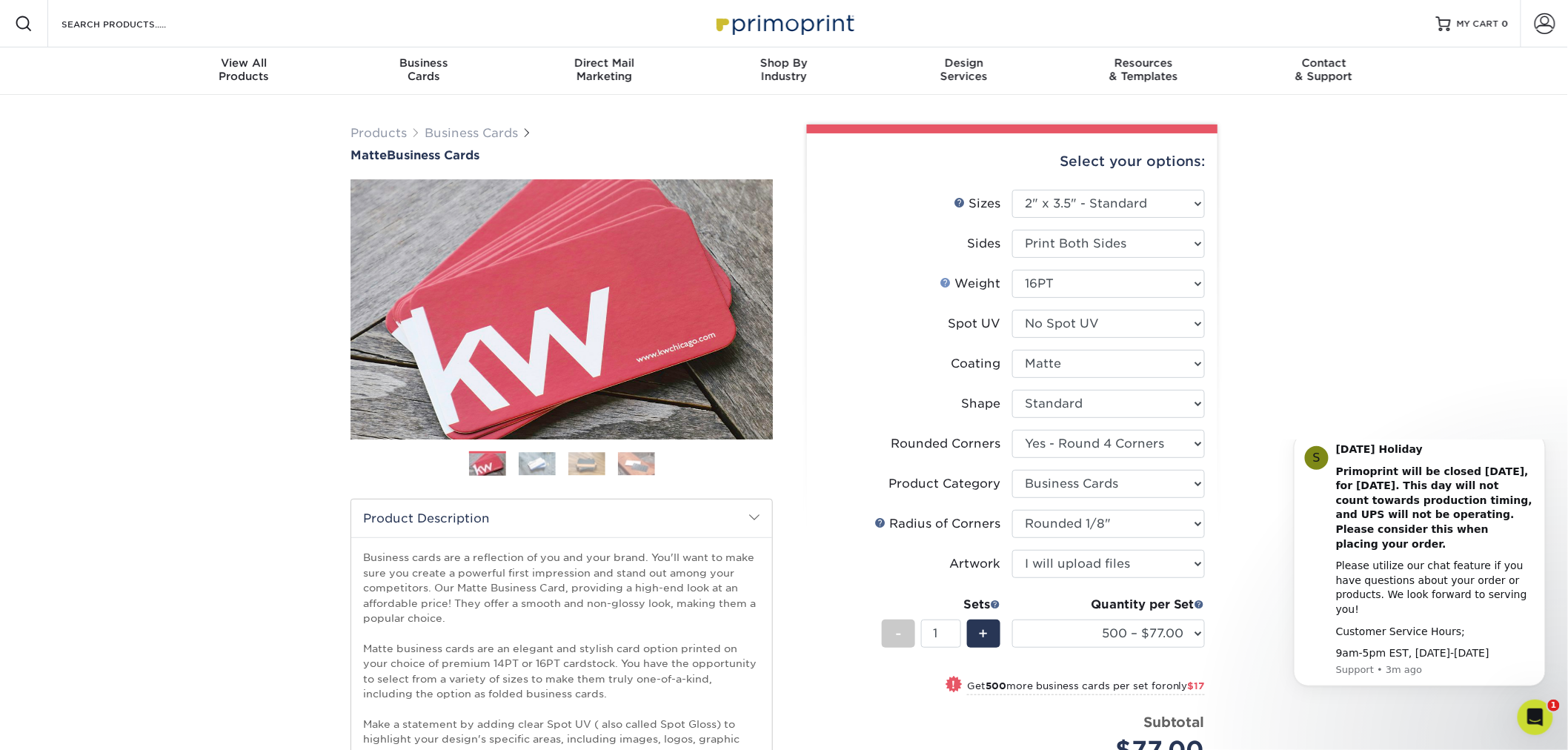
click at [951, 283] on link "Weight Help" at bounding box center [945, 283] width 12 height 12
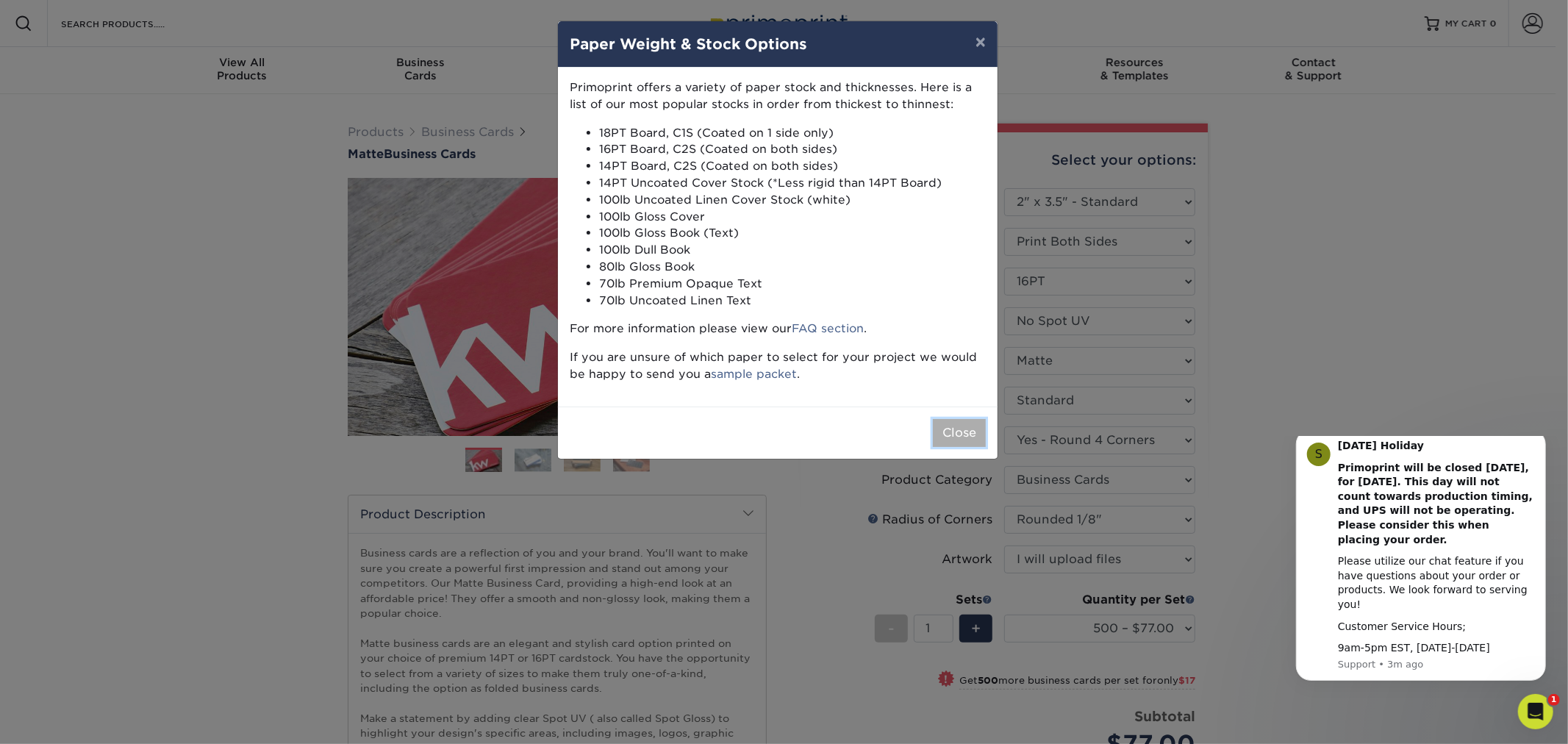
click at [963, 431] on button "Close" at bounding box center [959, 433] width 53 height 28
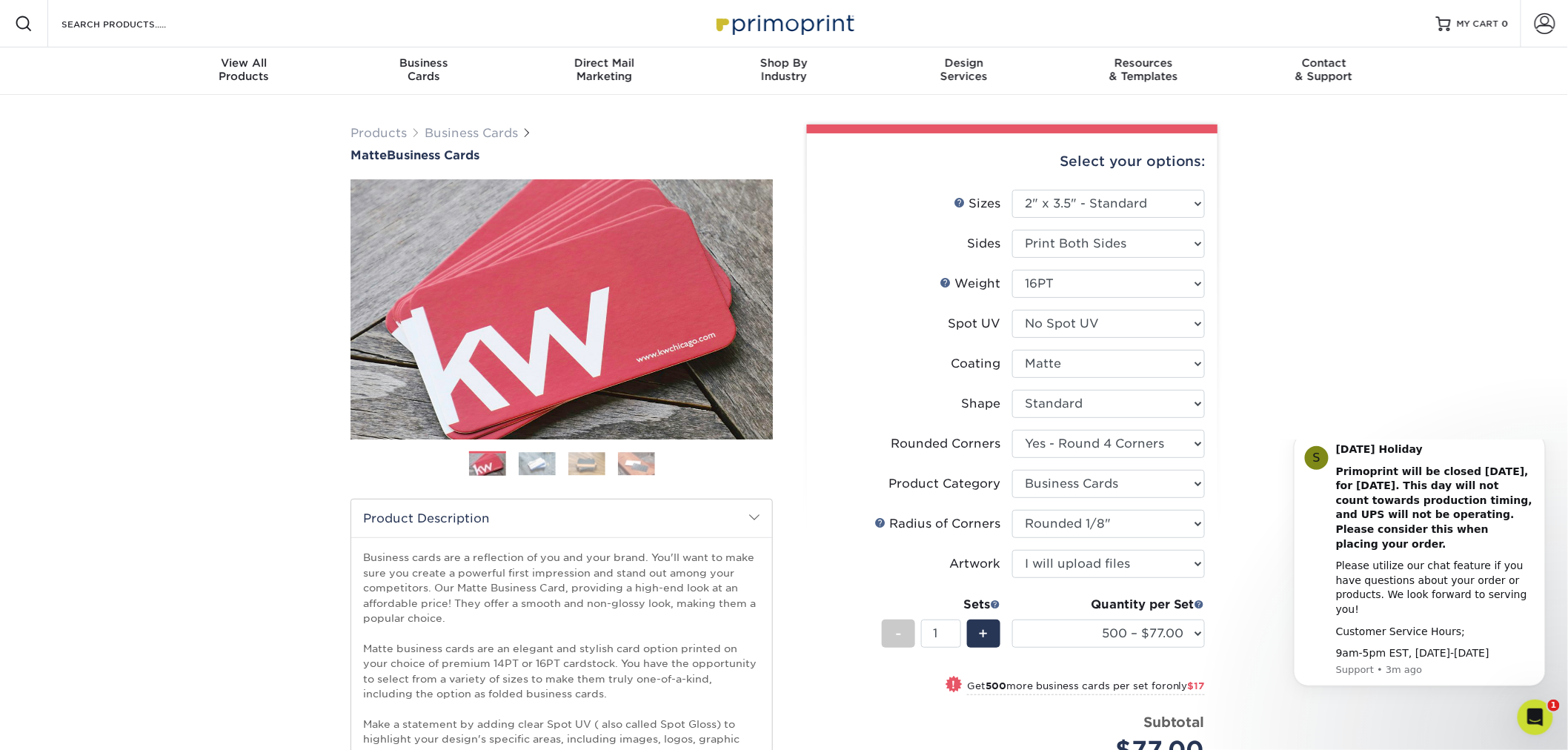
click at [641, 459] on img at bounding box center [637, 463] width 37 height 23
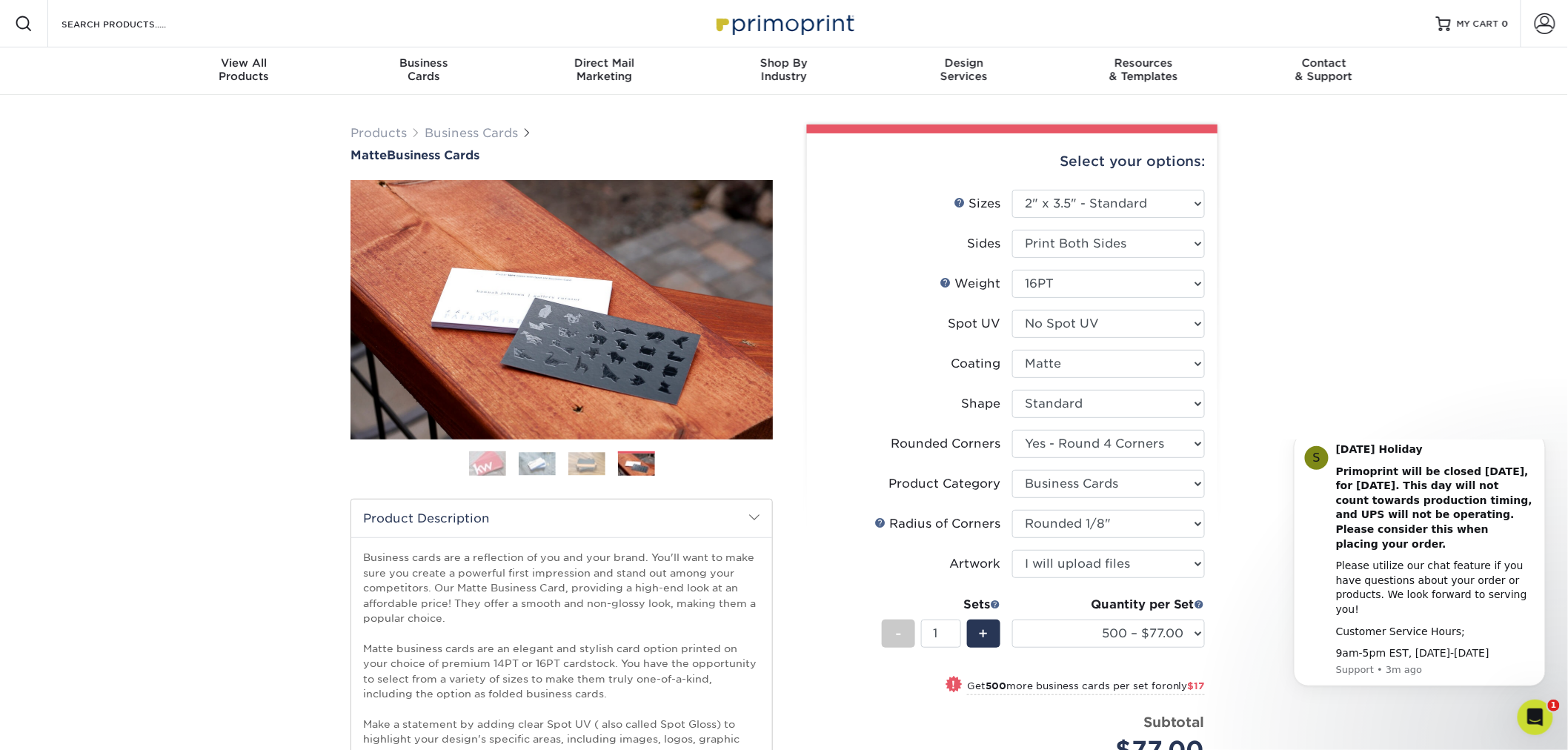
click at [602, 464] on img at bounding box center [587, 463] width 37 height 23
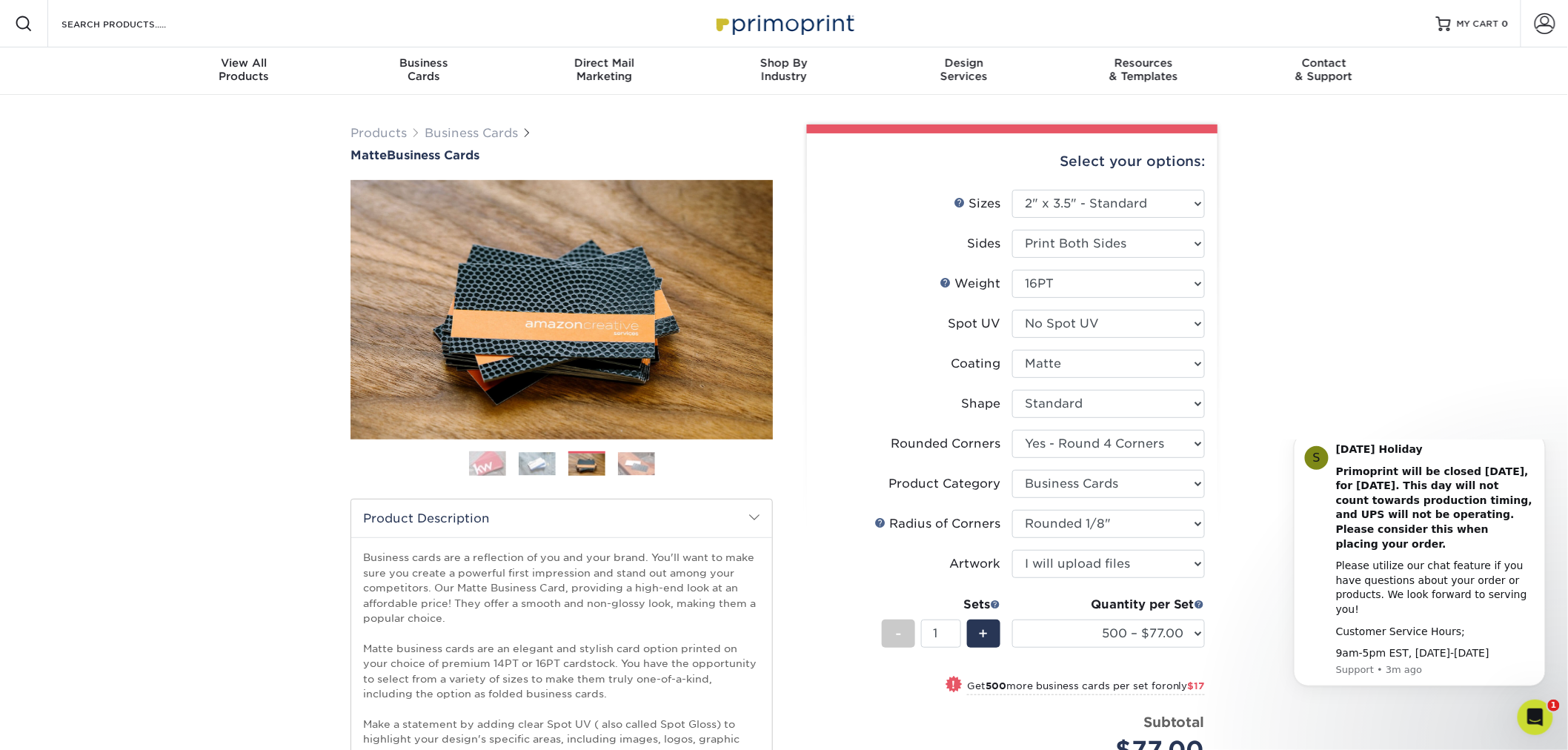
click at [561, 467] on ol at bounding box center [561, 469] width 422 height 36
click at [531, 464] on img at bounding box center [537, 463] width 37 height 23
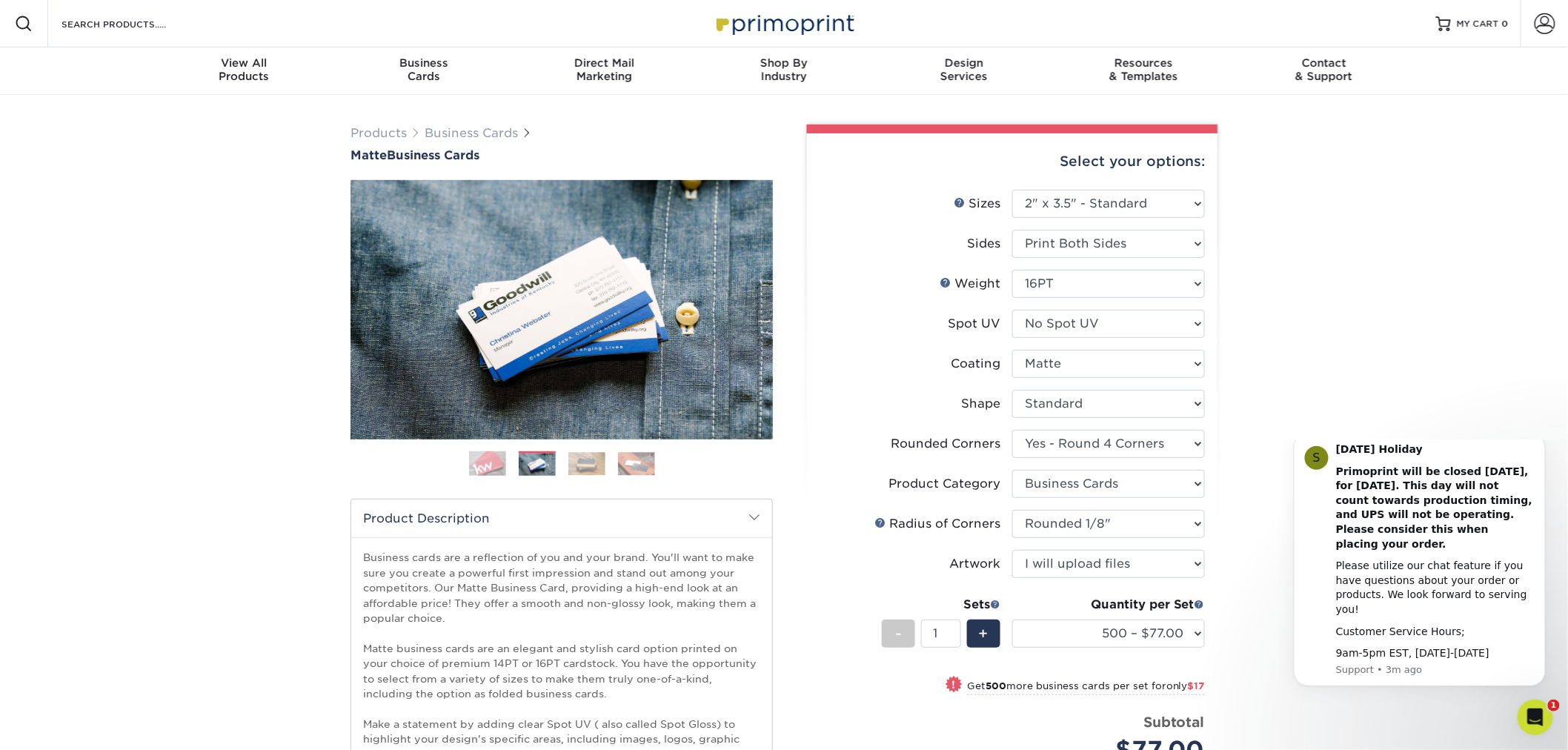
click at [492, 464] on img at bounding box center [488, 464] width 37 height 37
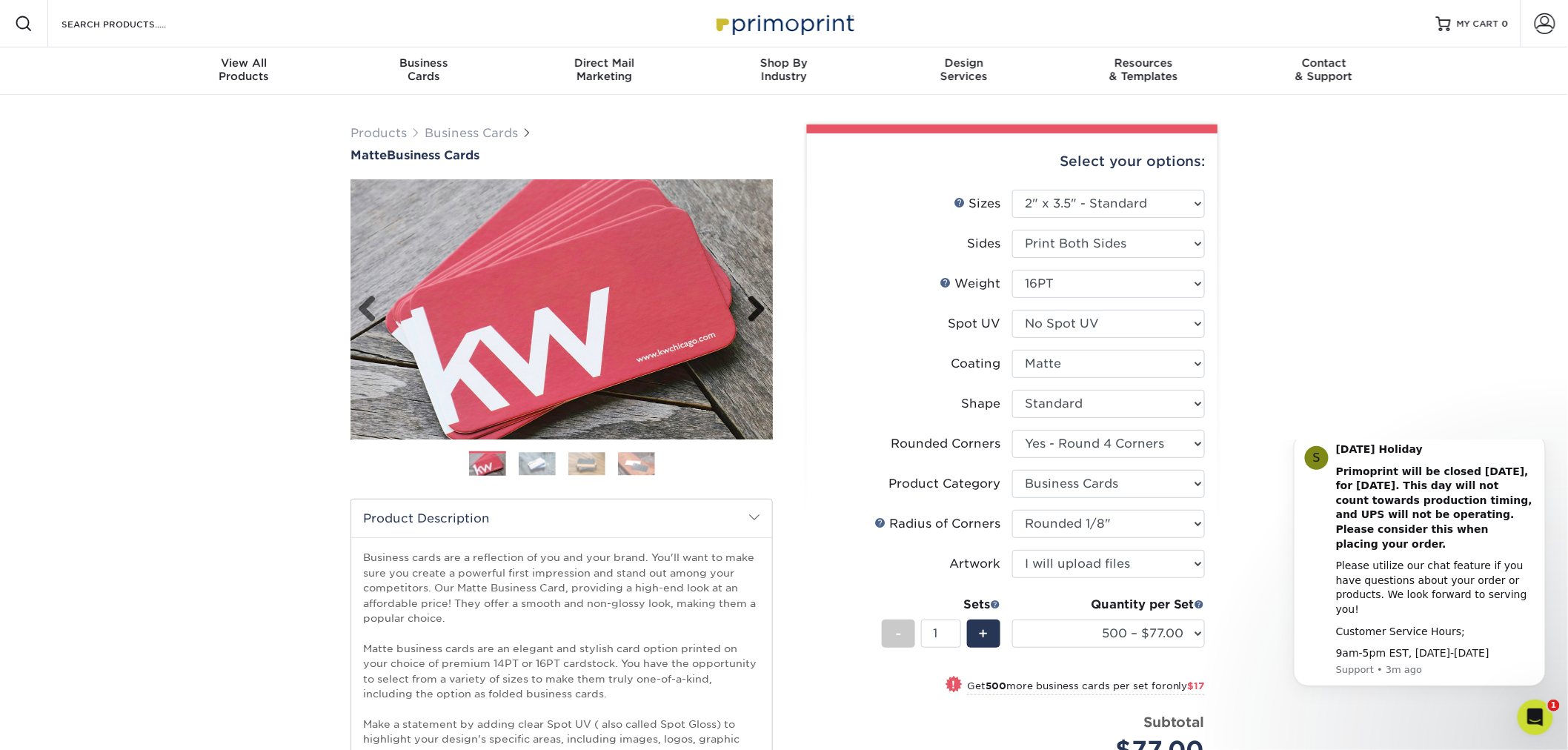
click at [757, 306] on link "Next" at bounding box center [751, 310] width 30 height 30
